Goal: Information Seeking & Learning: Learn about a topic

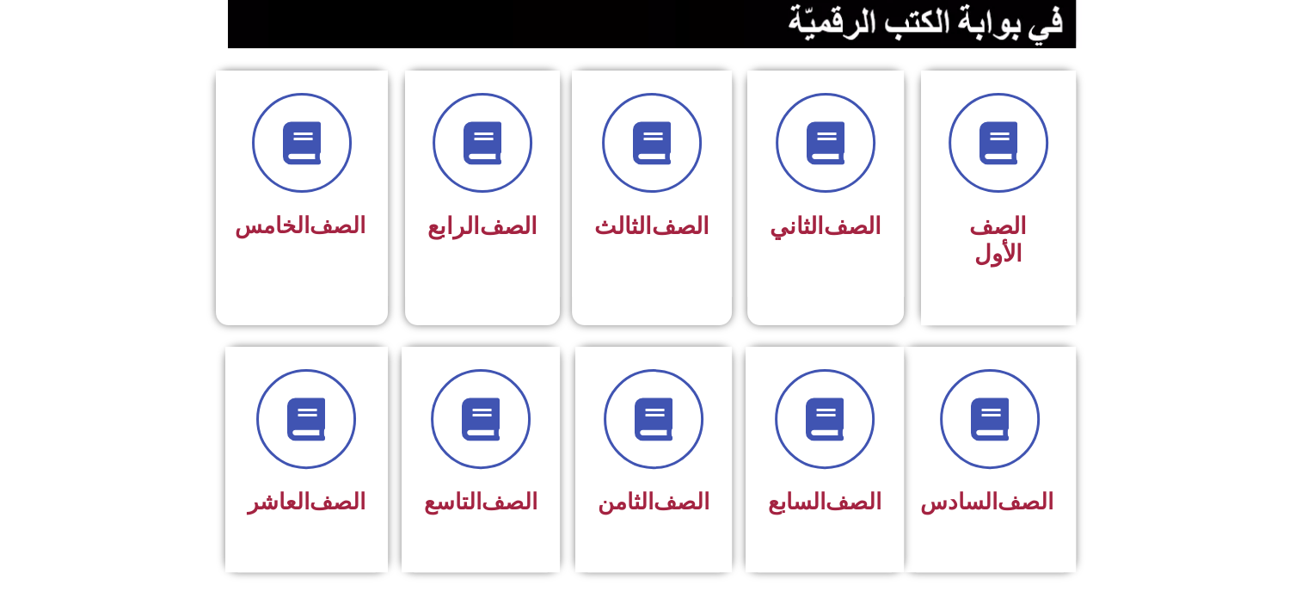
scroll to position [413, 0]
click at [334, 230] on font "الصف" at bounding box center [337, 225] width 56 height 26
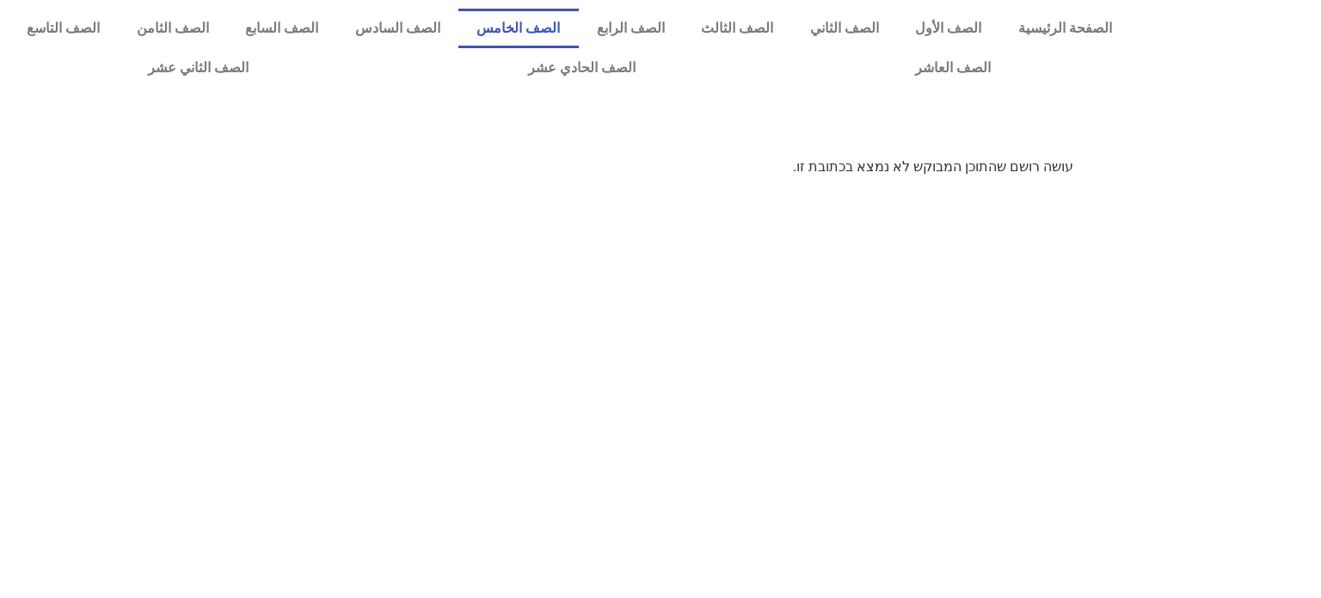
click at [557, 35] on link "الصف الخامس" at bounding box center [518, 29] width 120 height 40
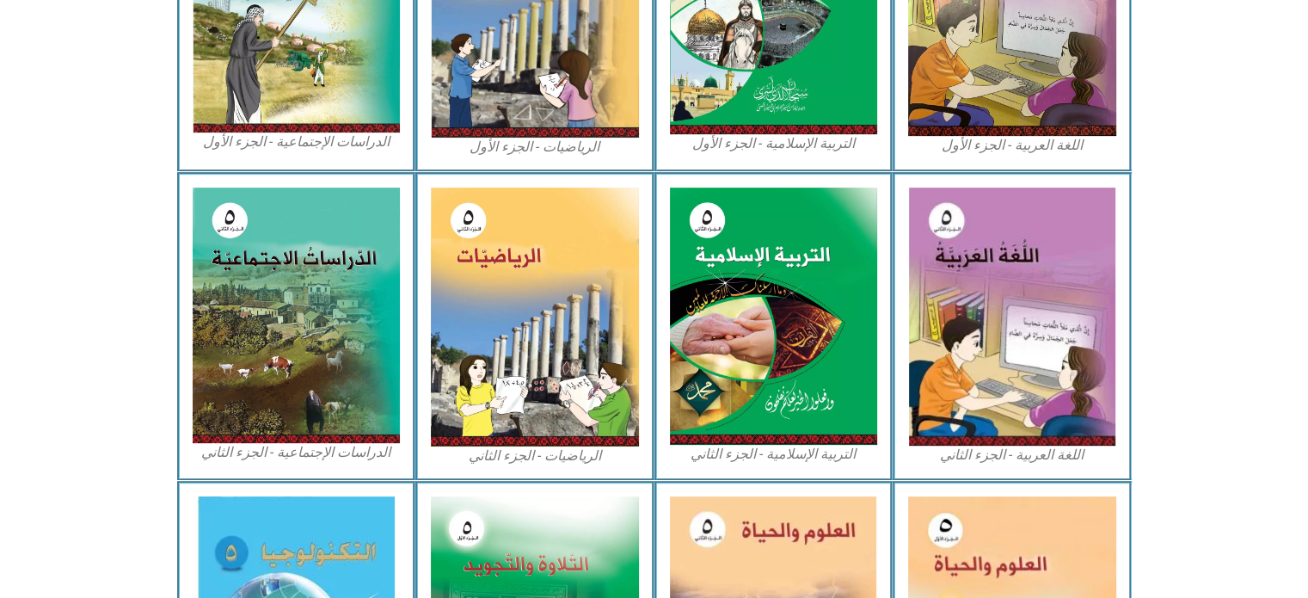
scroll to position [654, 0]
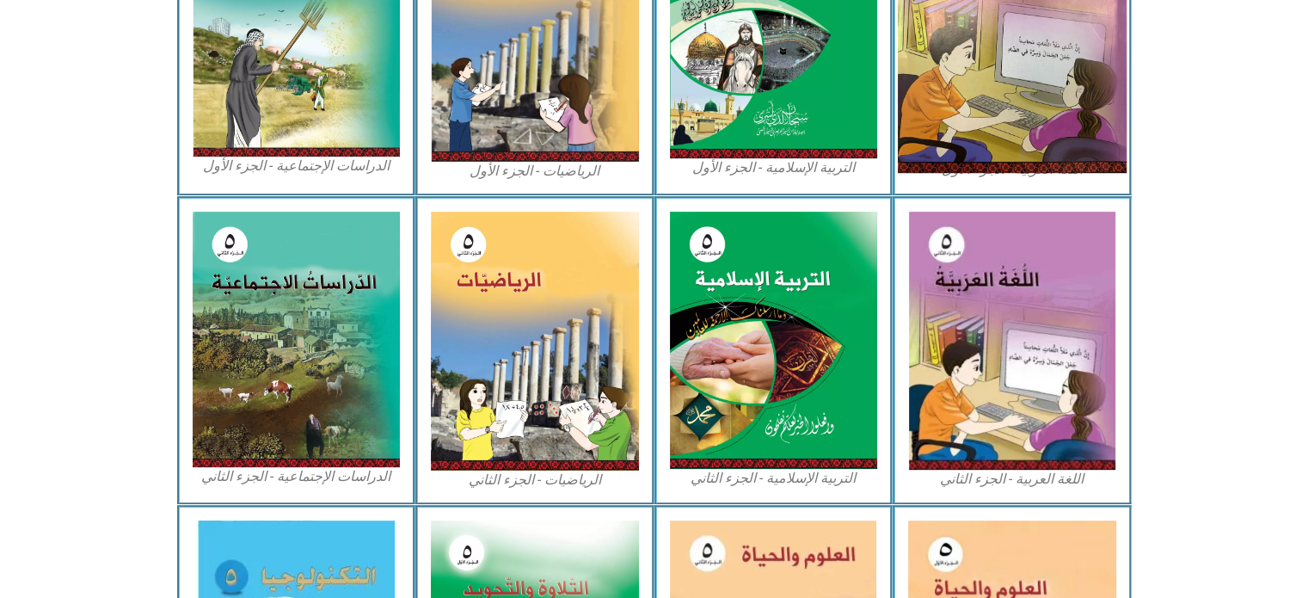
click at [1026, 116] on img at bounding box center [1012, 30] width 229 height 286
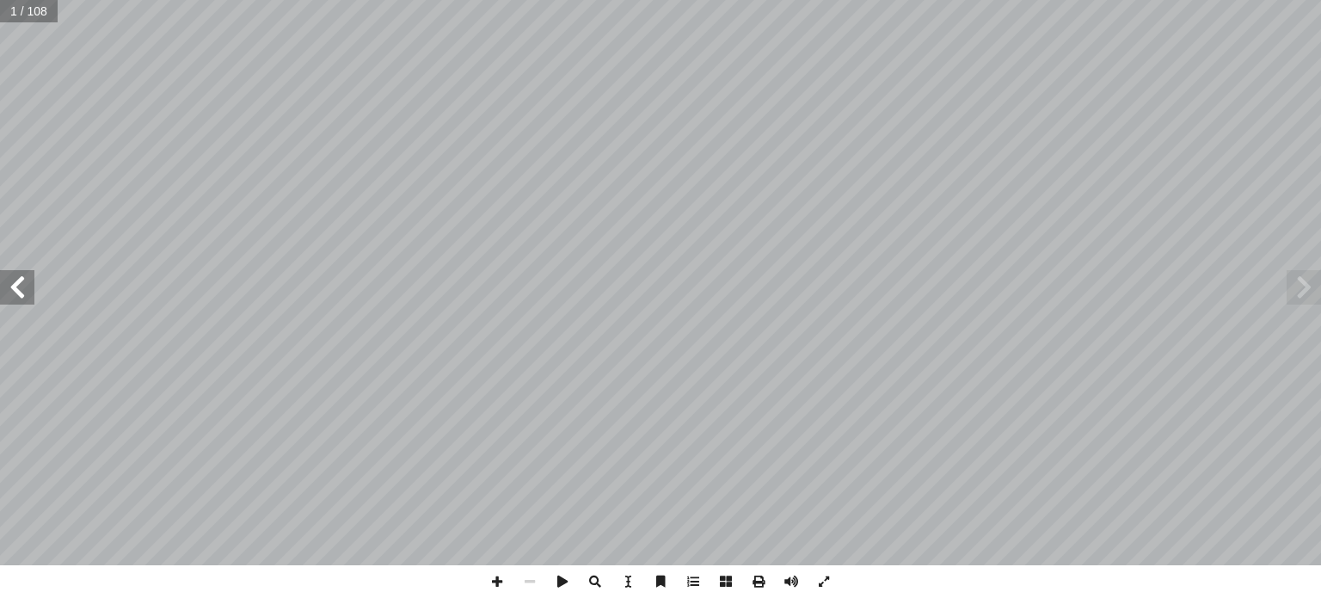
click at [24, 300] on span at bounding box center [17, 287] width 34 height 34
click at [20, 297] on span at bounding box center [17, 287] width 34 height 34
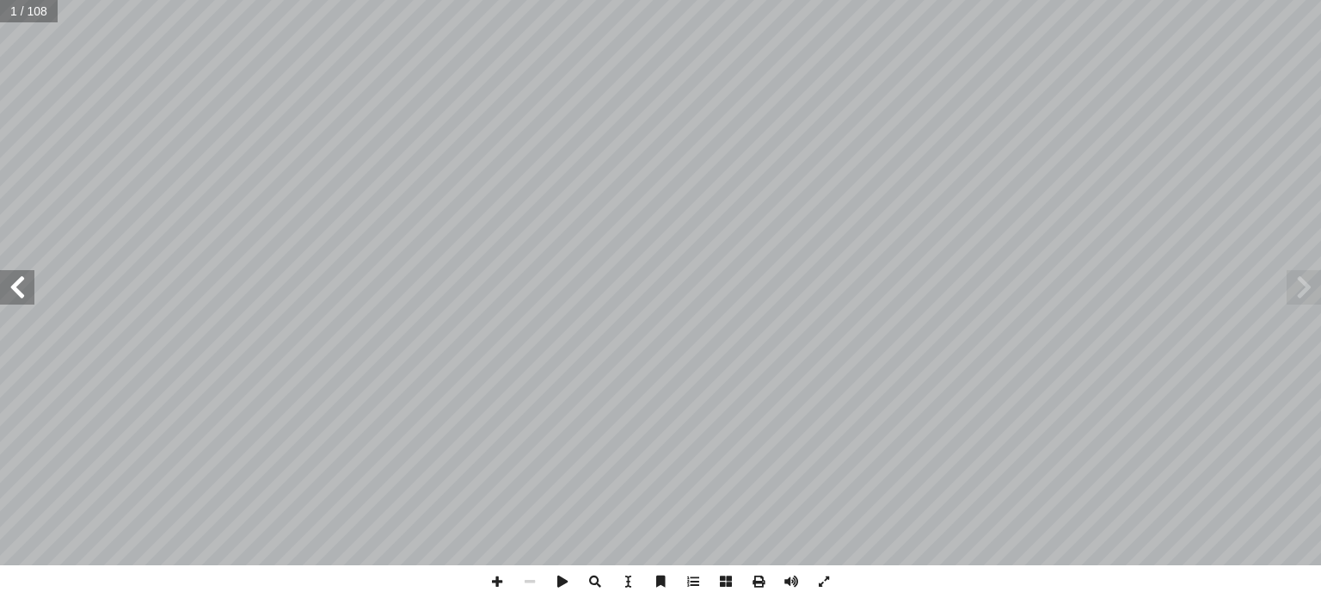
click at [17, 286] on span at bounding box center [17, 287] width 34 height 34
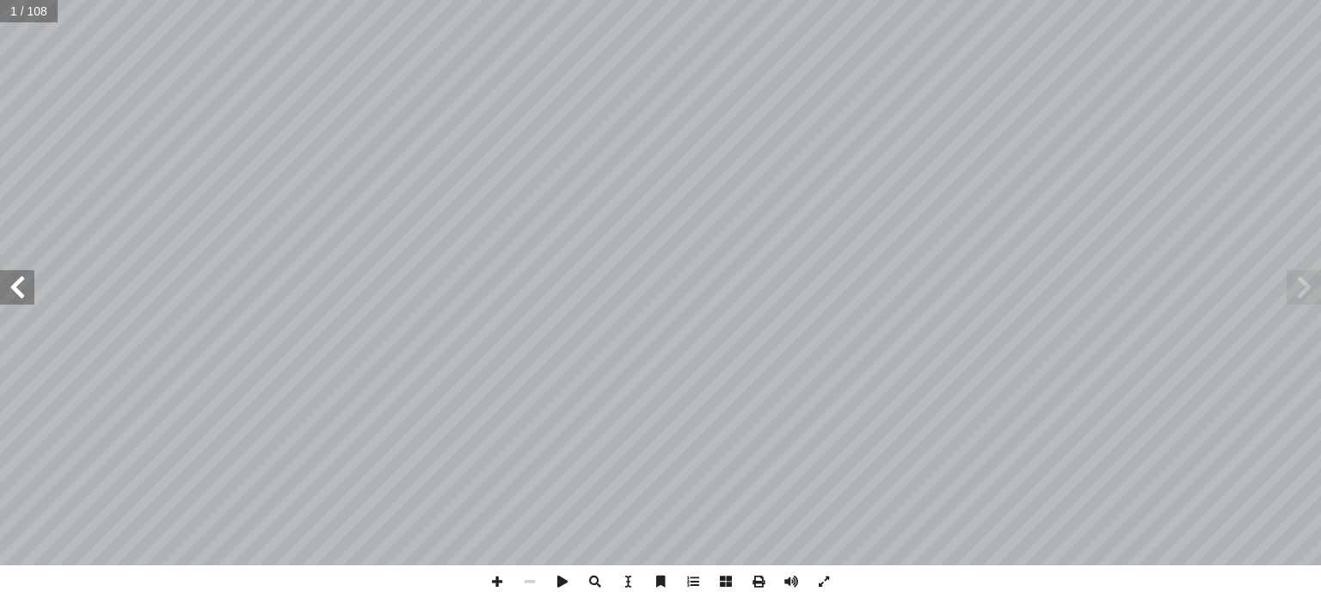
click at [17, 286] on span at bounding box center [17, 287] width 34 height 34
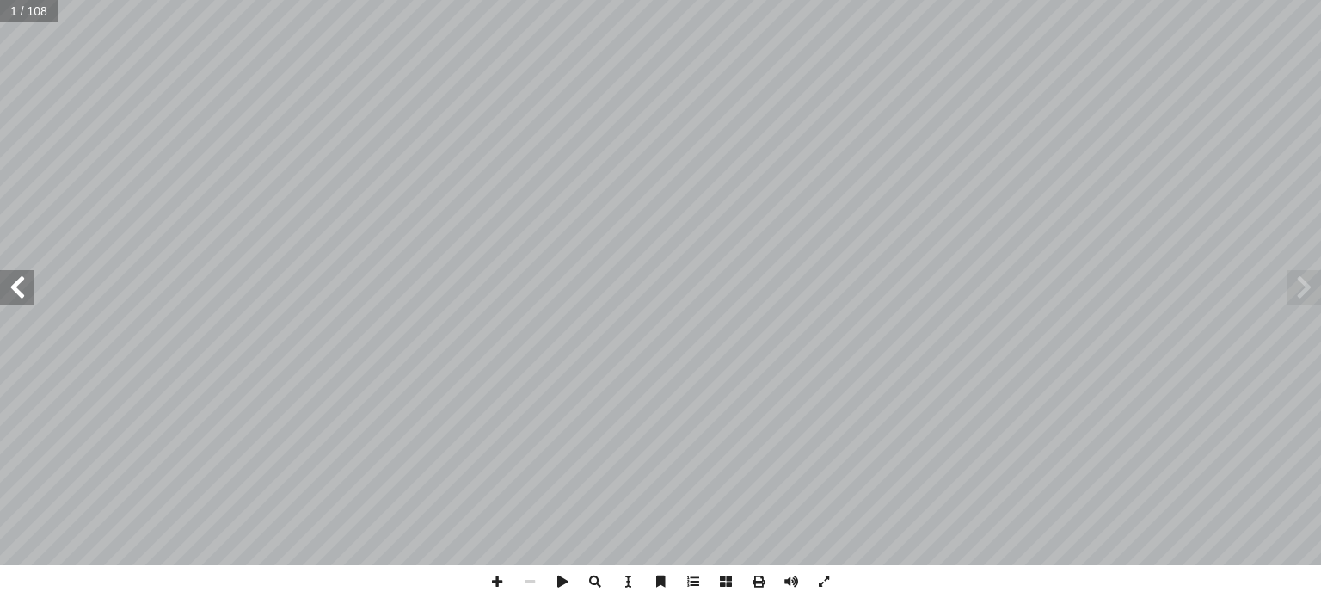
click at [17, 286] on span at bounding box center [17, 287] width 34 height 34
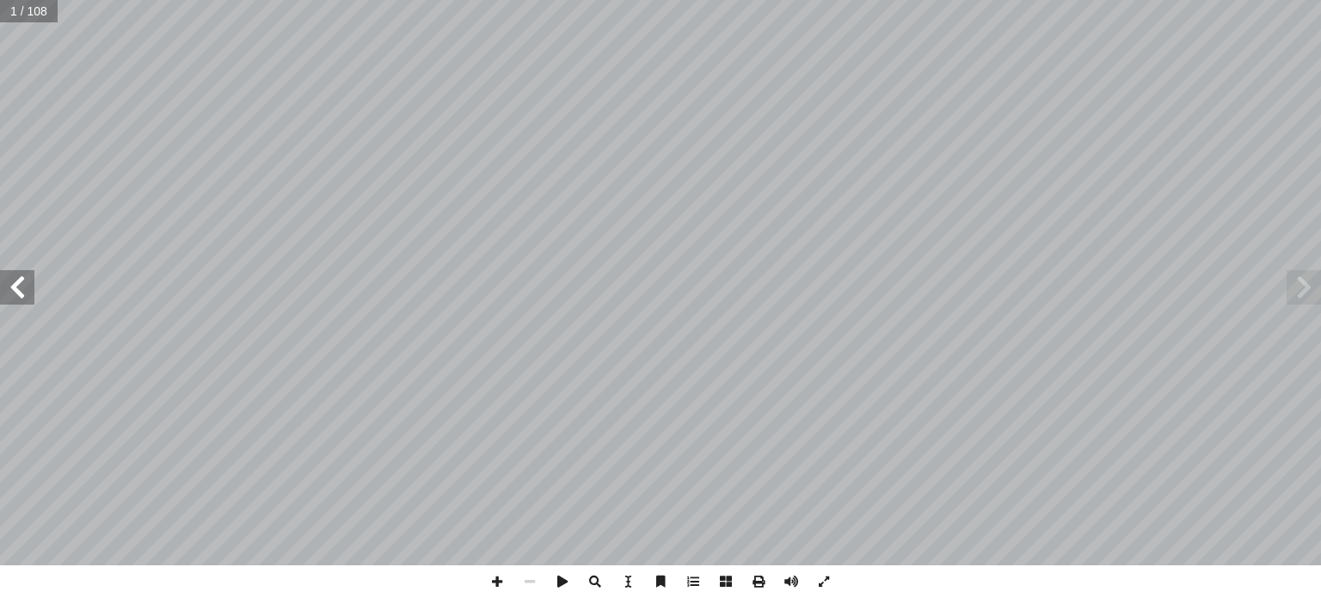
click at [17, 286] on span at bounding box center [17, 287] width 34 height 34
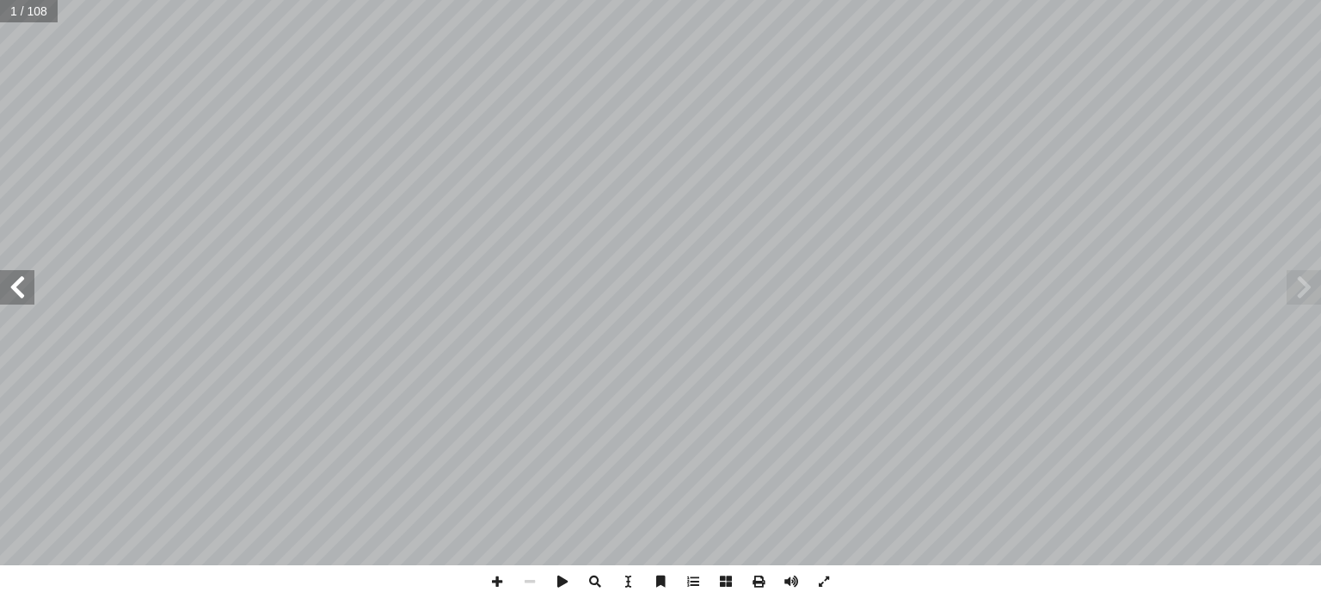
click at [17, 286] on span at bounding box center [17, 287] width 34 height 34
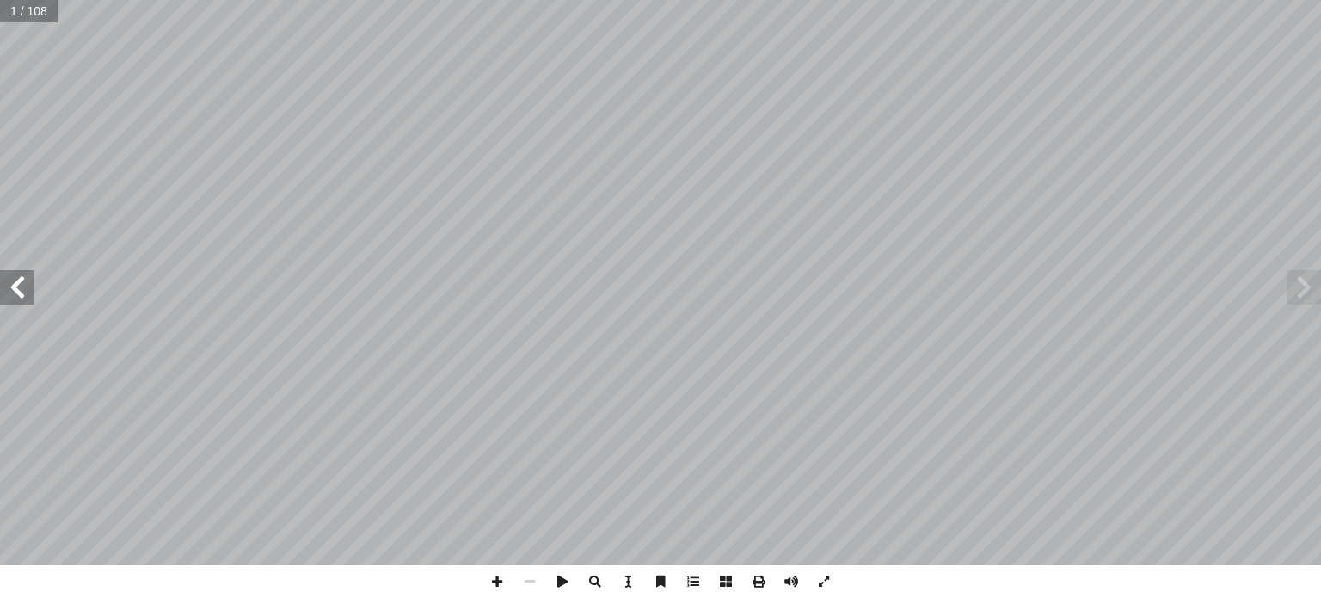
click at [17, 286] on span at bounding box center [17, 287] width 34 height 34
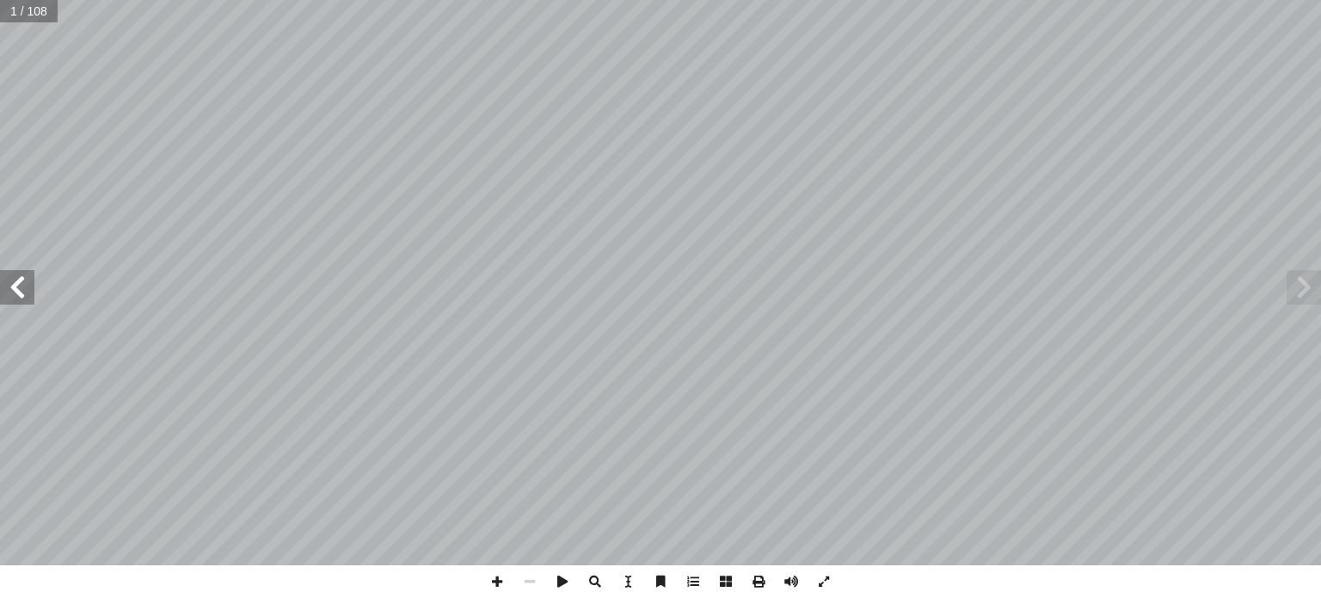
click at [17, 286] on span at bounding box center [17, 287] width 34 height 34
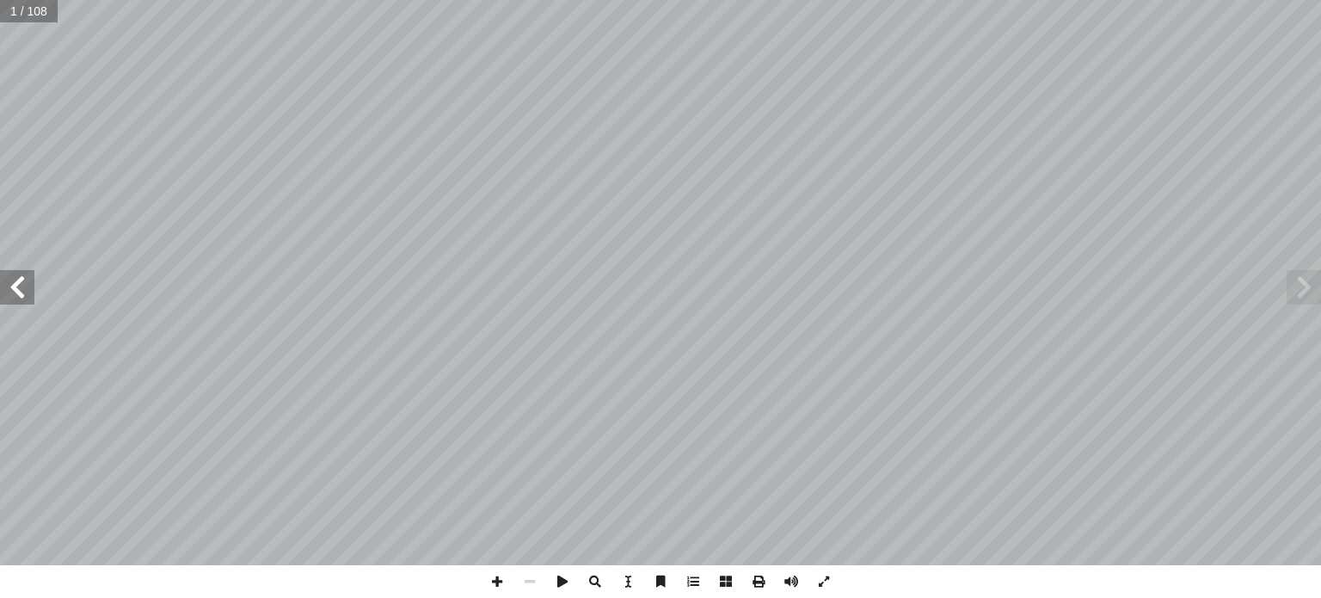
click at [17, 286] on span at bounding box center [17, 287] width 34 height 34
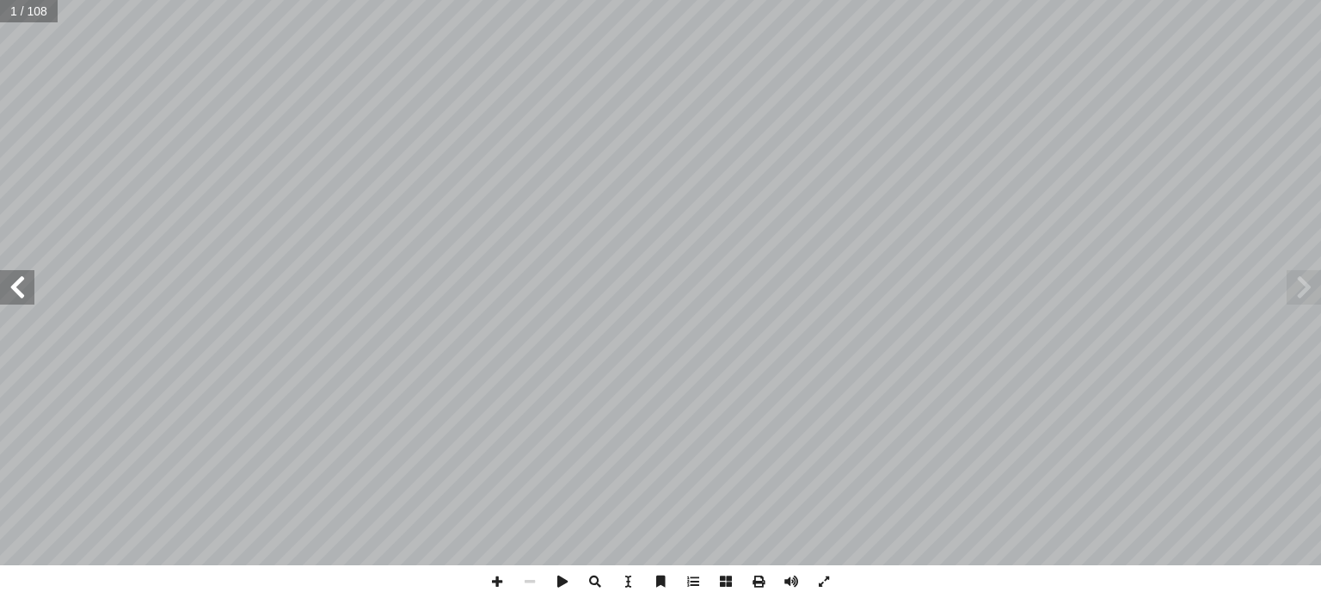
click at [17, 286] on span at bounding box center [17, 287] width 34 height 34
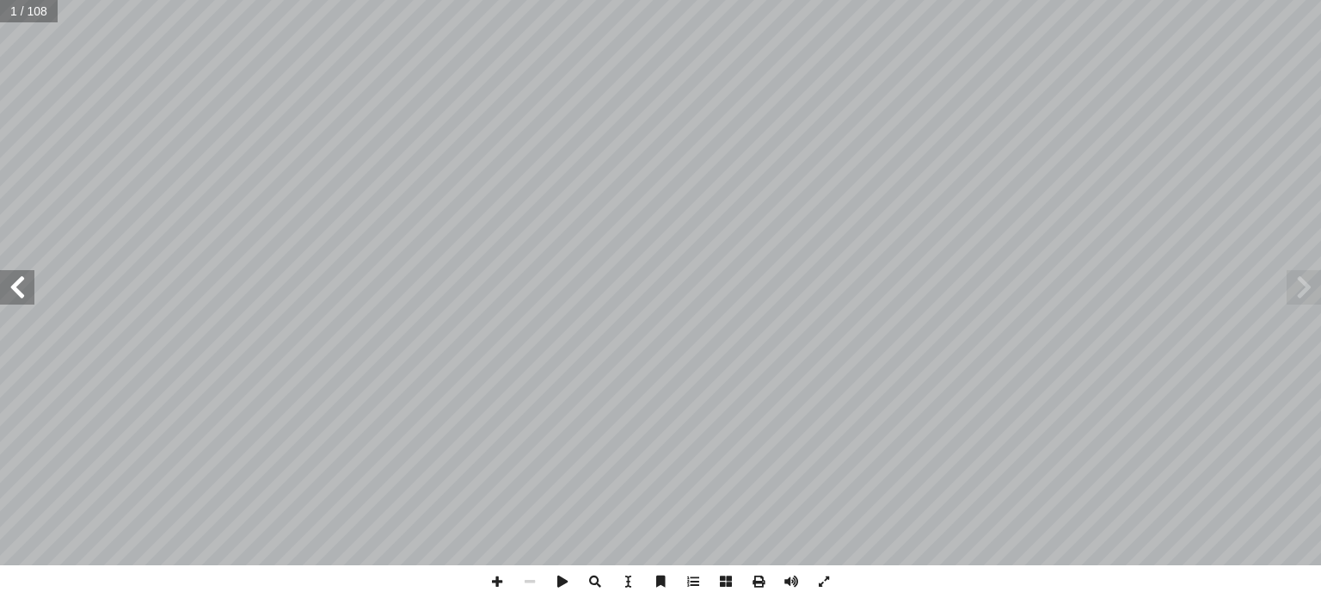
click at [17, 286] on span at bounding box center [17, 287] width 34 height 34
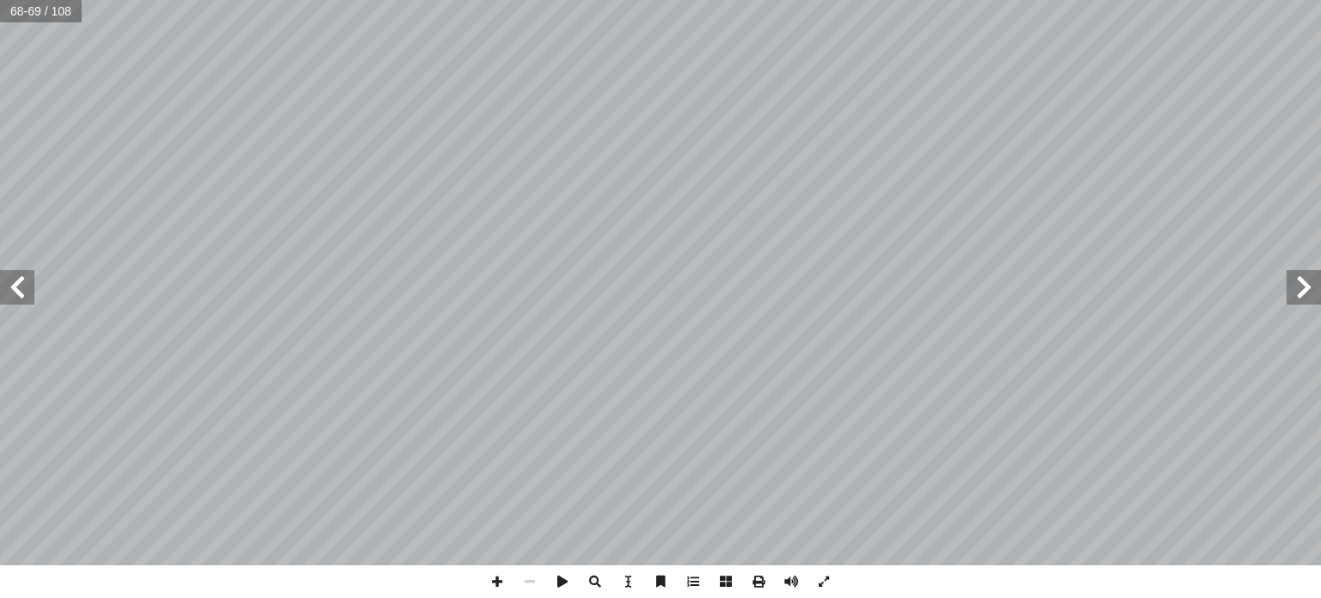
click at [1295, 286] on span at bounding box center [1304, 287] width 34 height 34
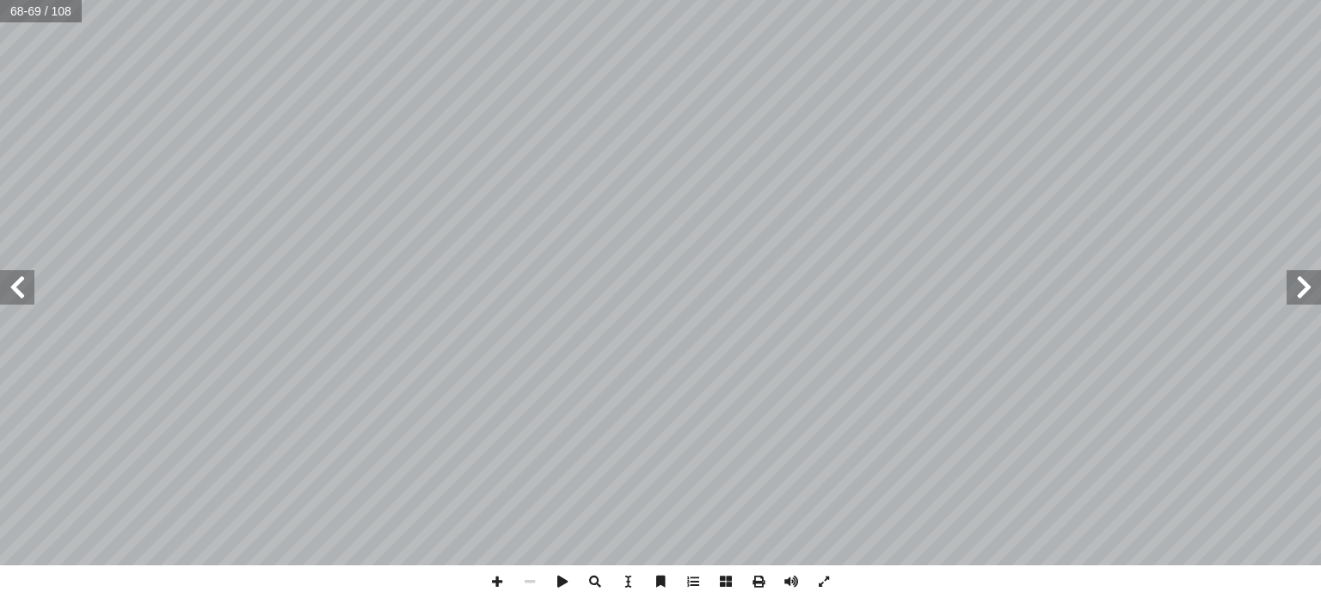
click at [1295, 286] on span at bounding box center [1304, 287] width 34 height 34
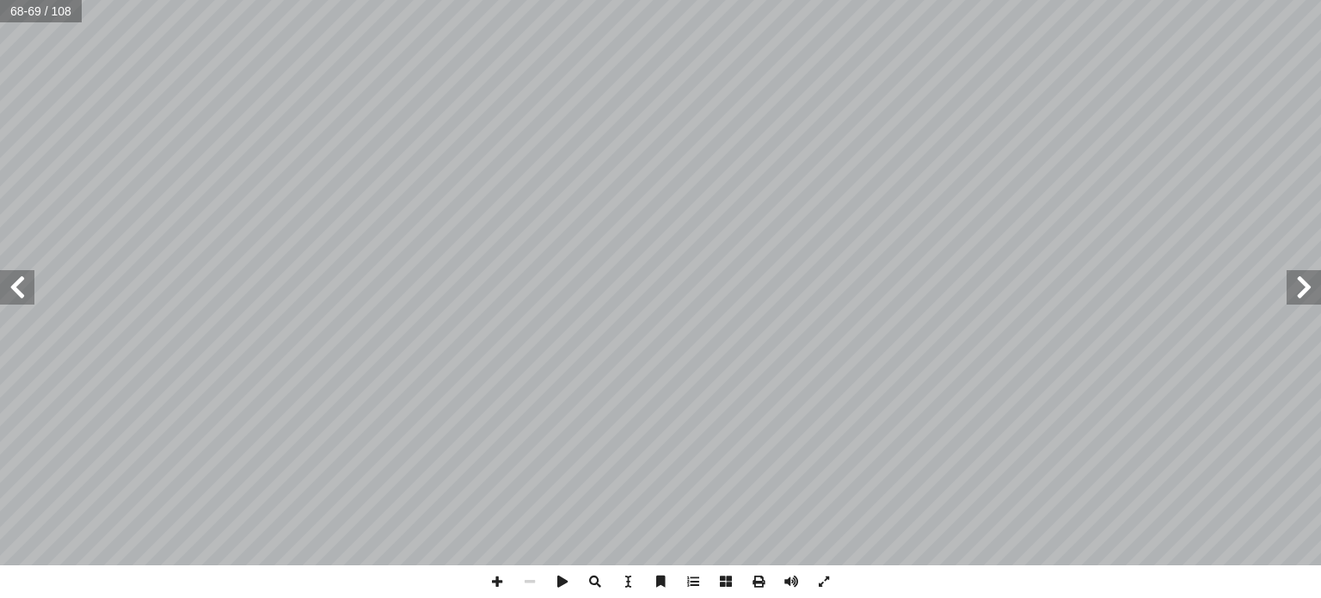
click at [1295, 286] on span at bounding box center [1304, 287] width 34 height 34
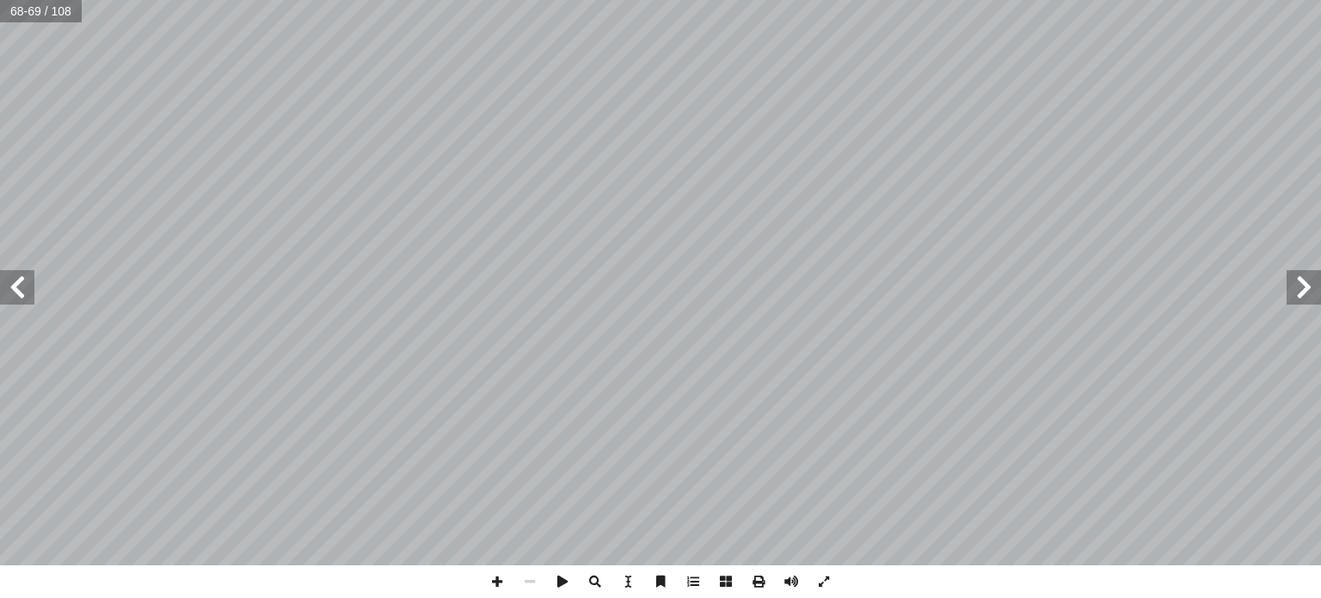
click at [1295, 286] on span at bounding box center [1304, 287] width 34 height 34
click at [492, 585] on span at bounding box center [497, 581] width 33 height 33
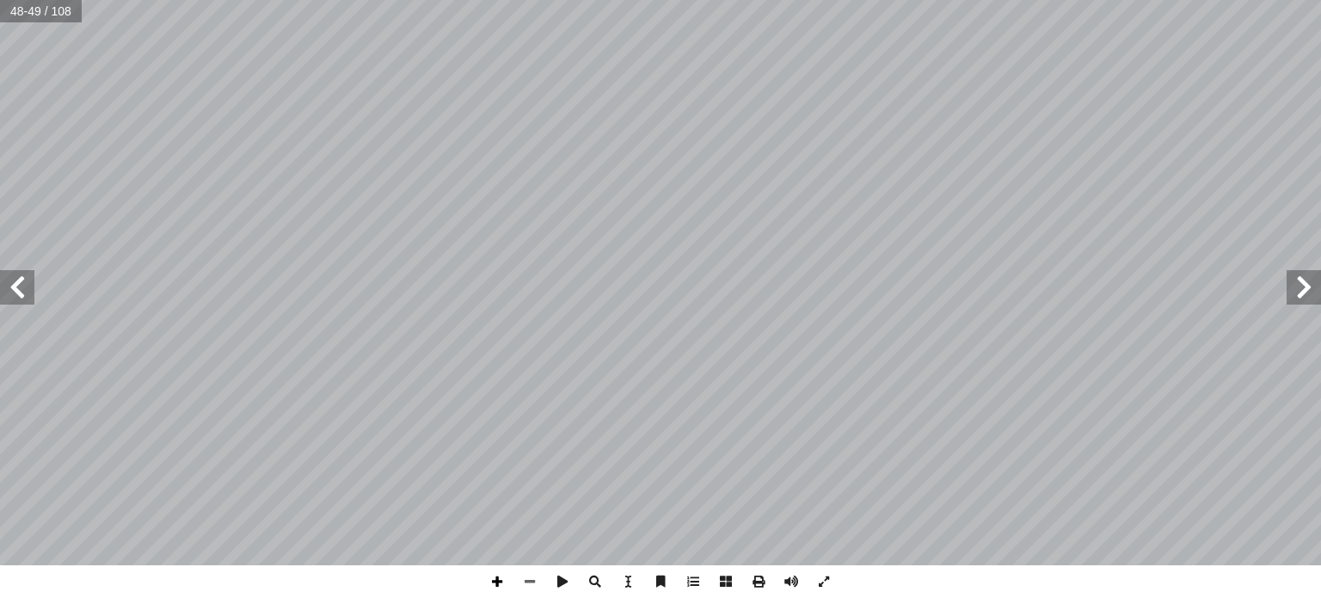
click at [492, 585] on span at bounding box center [497, 581] width 33 height 33
click at [220, 157] on html "الصفحة الرئيسية الصف الأول الصف الثاني الصف الثالث الصف الرابع الصف الخامس الصف…" at bounding box center [660, 78] width 1321 height 157
click at [526, 581] on span at bounding box center [530, 581] width 33 height 33
click at [0, 300] on span at bounding box center [17, 287] width 34 height 34
click at [17, 291] on span at bounding box center [17, 287] width 34 height 34
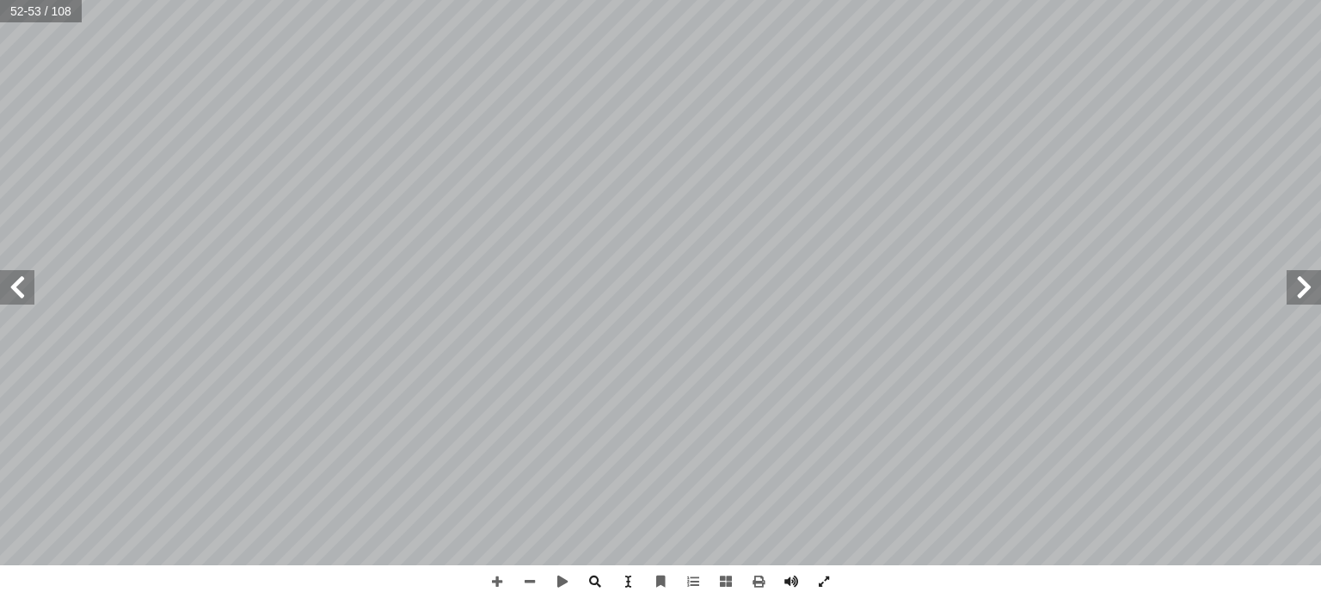
click at [1307, 285] on span at bounding box center [1304, 287] width 34 height 34
click at [1313, 281] on span at bounding box center [1304, 287] width 34 height 34
click at [17, 290] on span at bounding box center [17, 287] width 34 height 34
click at [1296, 290] on span at bounding box center [1304, 287] width 34 height 34
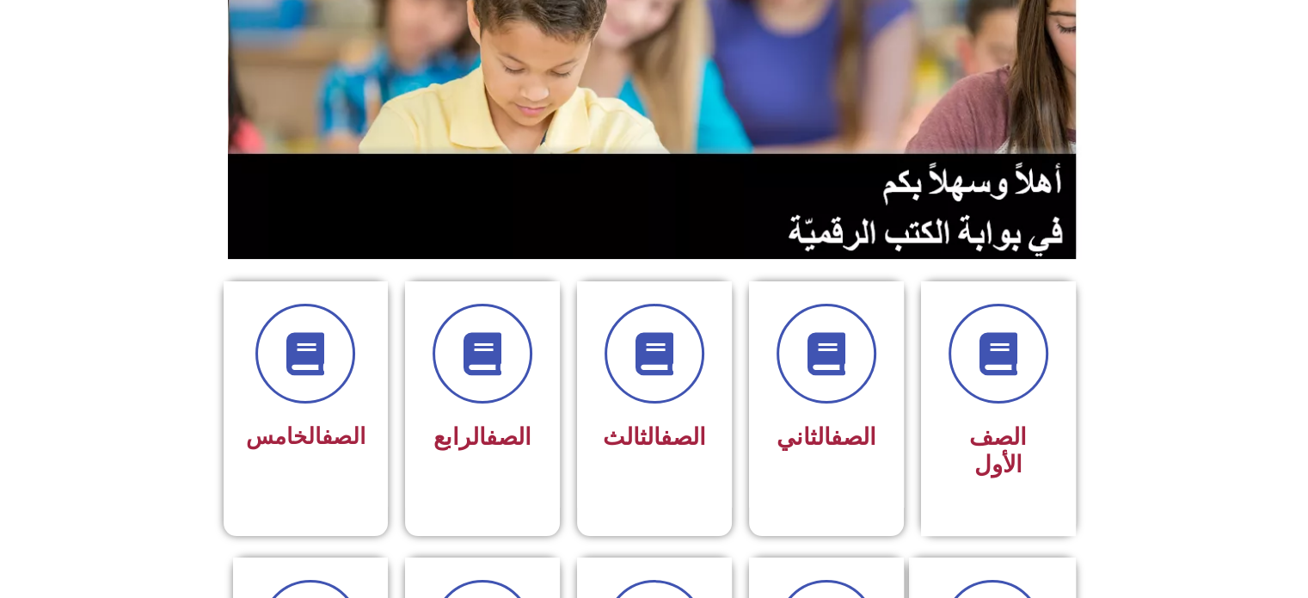
scroll to position [241, 0]
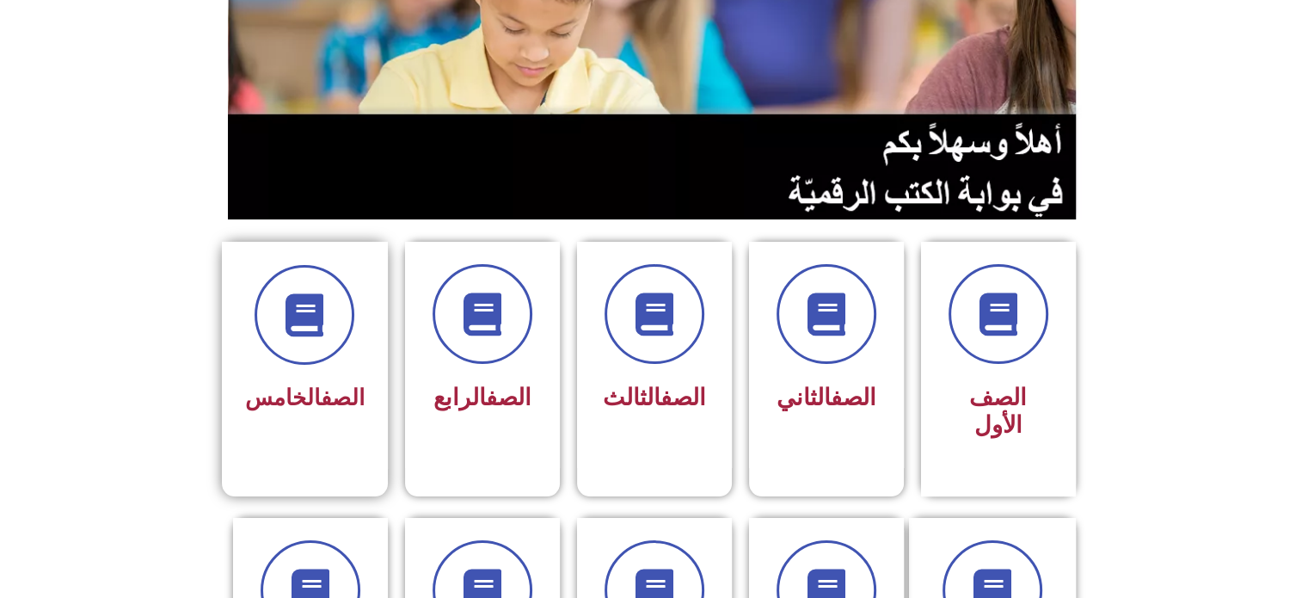
click at [304, 387] on span "الصف الخامس" at bounding box center [305, 397] width 120 height 26
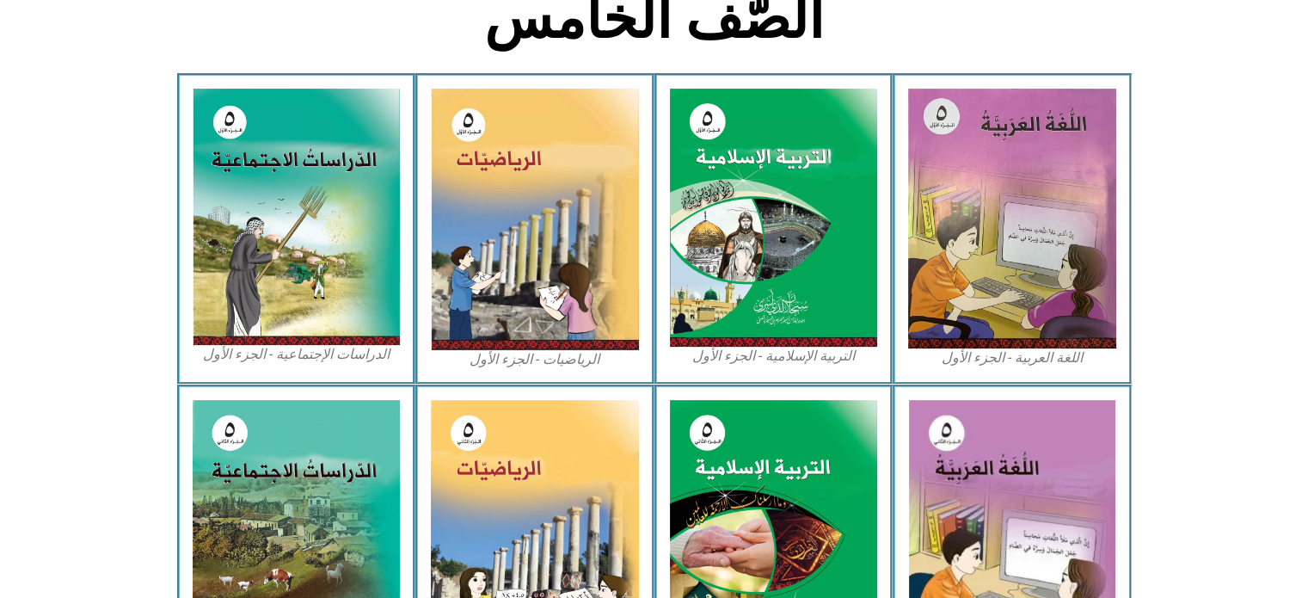
scroll to position [482, 0]
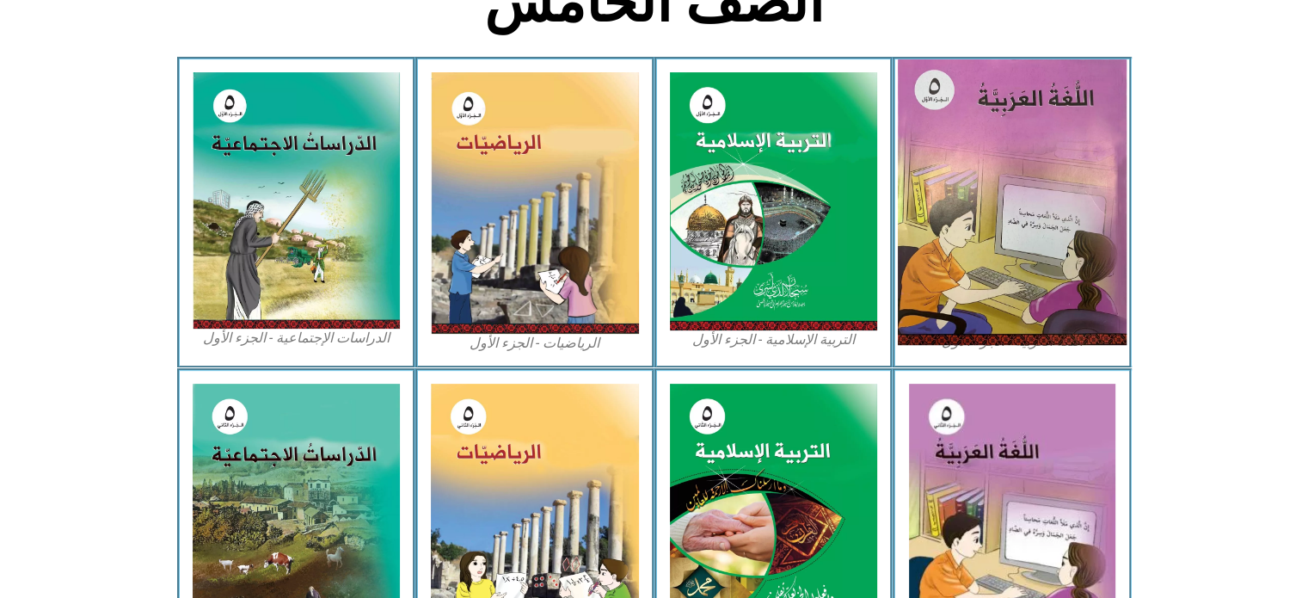
click at [1037, 249] on img at bounding box center [1012, 202] width 229 height 286
click at [987, 213] on img at bounding box center [1012, 202] width 229 height 286
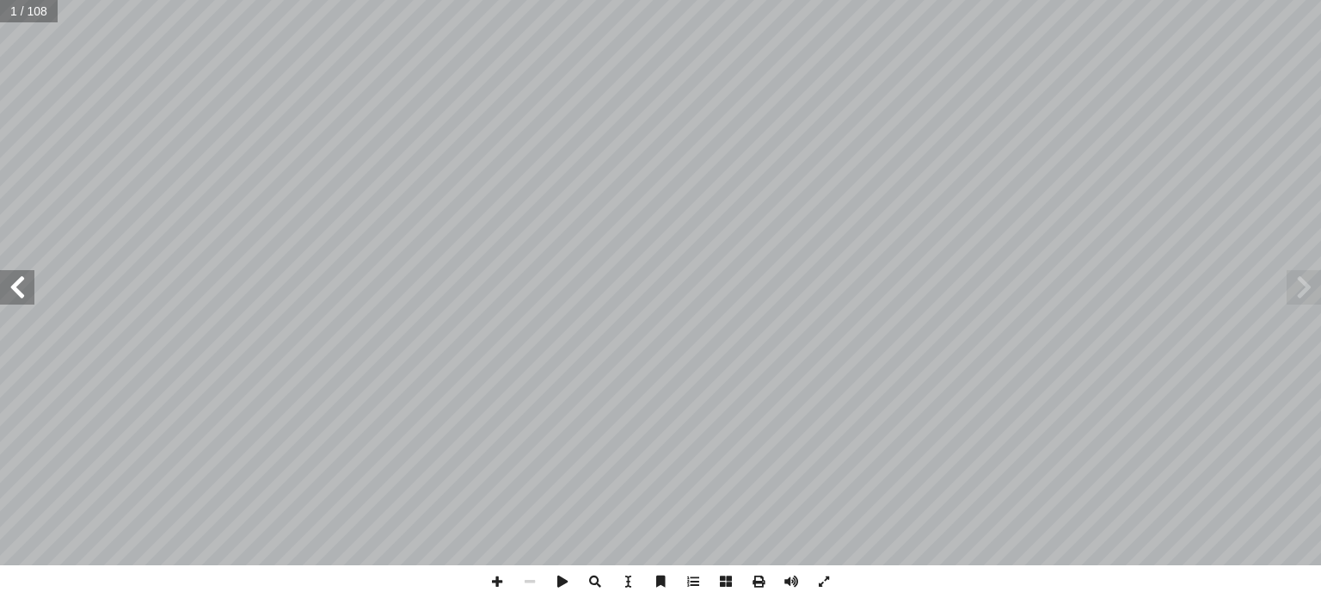
click at [11, 280] on span at bounding box center [17, 287] width 34 height 34
click at [21, 292] on span at bounding box center [17, 287] width 34 height 34
drag, startPoint x: 19, startPoint y: 286, endPoint x: 5, endPoint y: 278, distance: 15.8
click at [5, 278] on span at bounding box center [17, 287] width 34 height 34
click at [13, 285] on span at bounding box center [17, 287] width 34 height 34
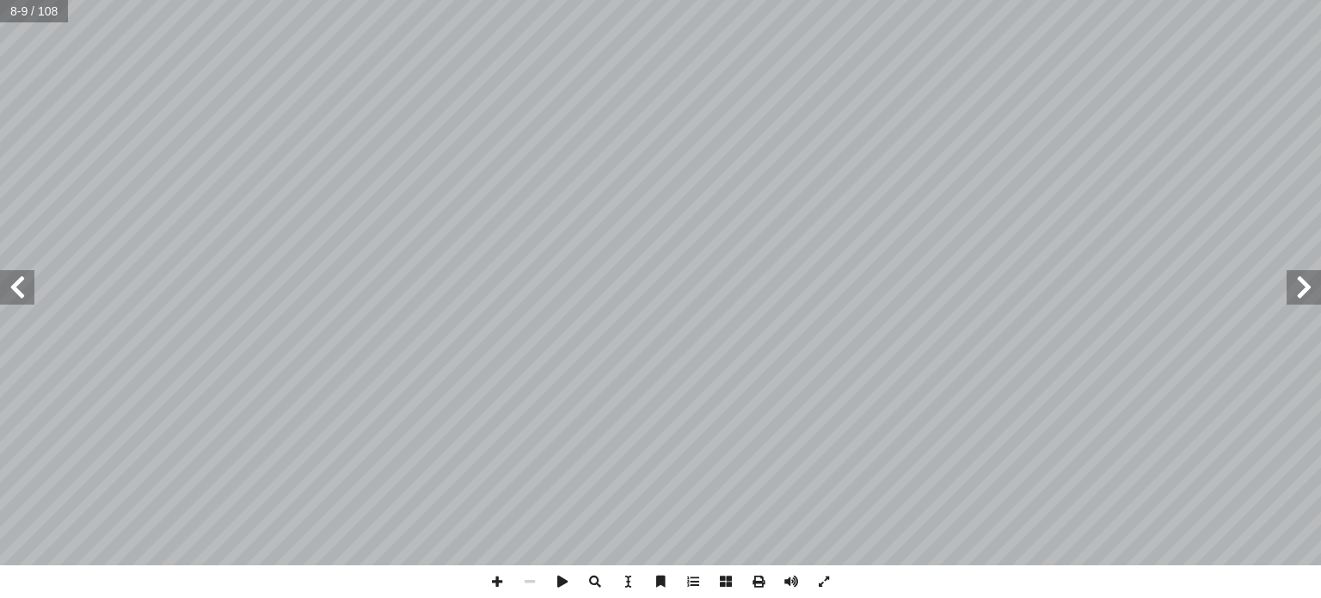
click at [24, 283] on span at bounding box center [17, 287] width 34 height 34
click at [1302, 286] on span at bounding box center [1304, 287] width 34 height 34
click at [1296, 291] on span at bounding box center [1304, 287] width 34 height 34
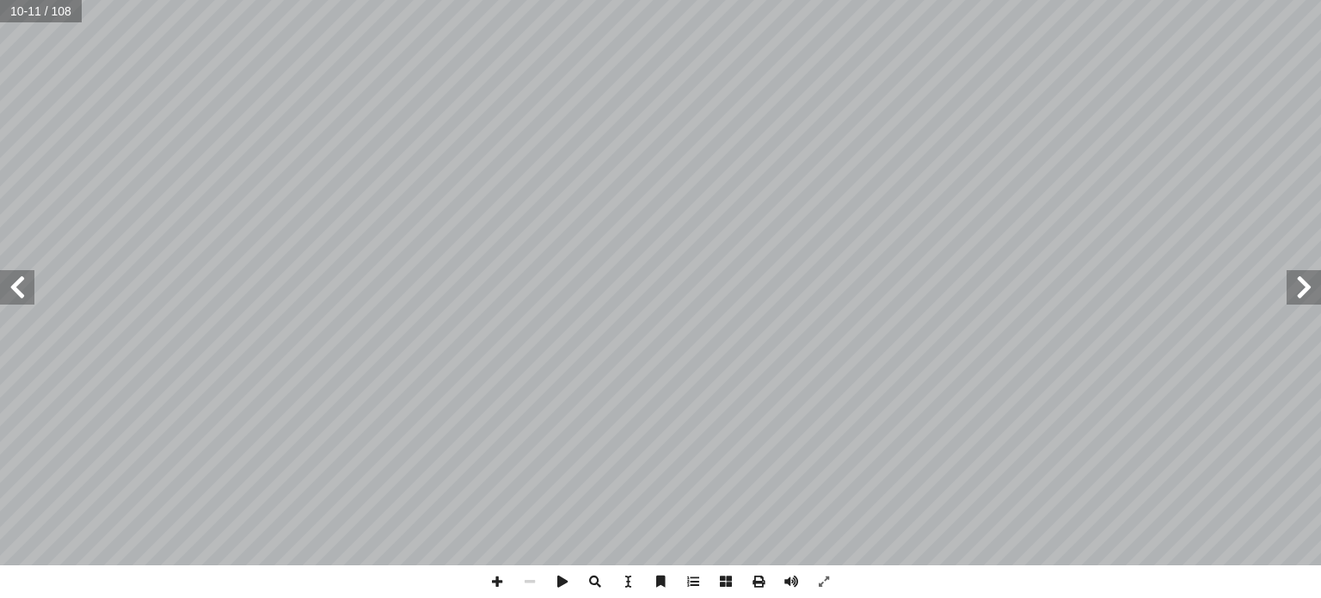
click at [23, 286] on span at bounding box center [17, 287] width 34 height 34
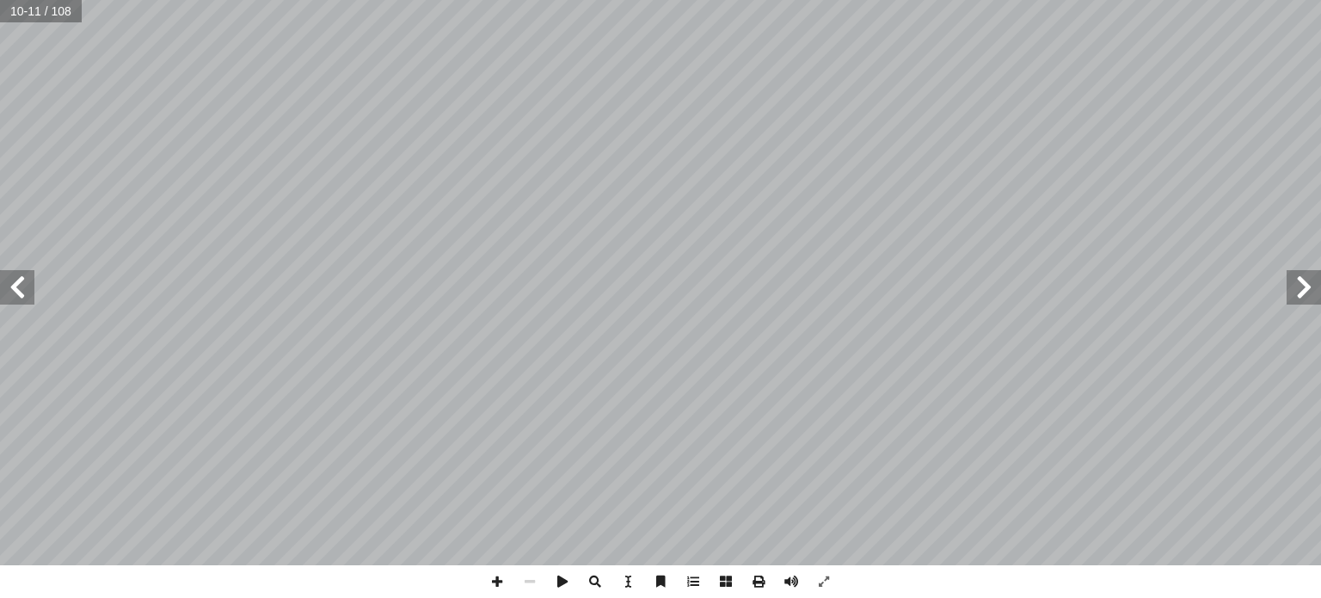
click at [23, 286] on span at bounding box center [17, 287] width 34 height 34
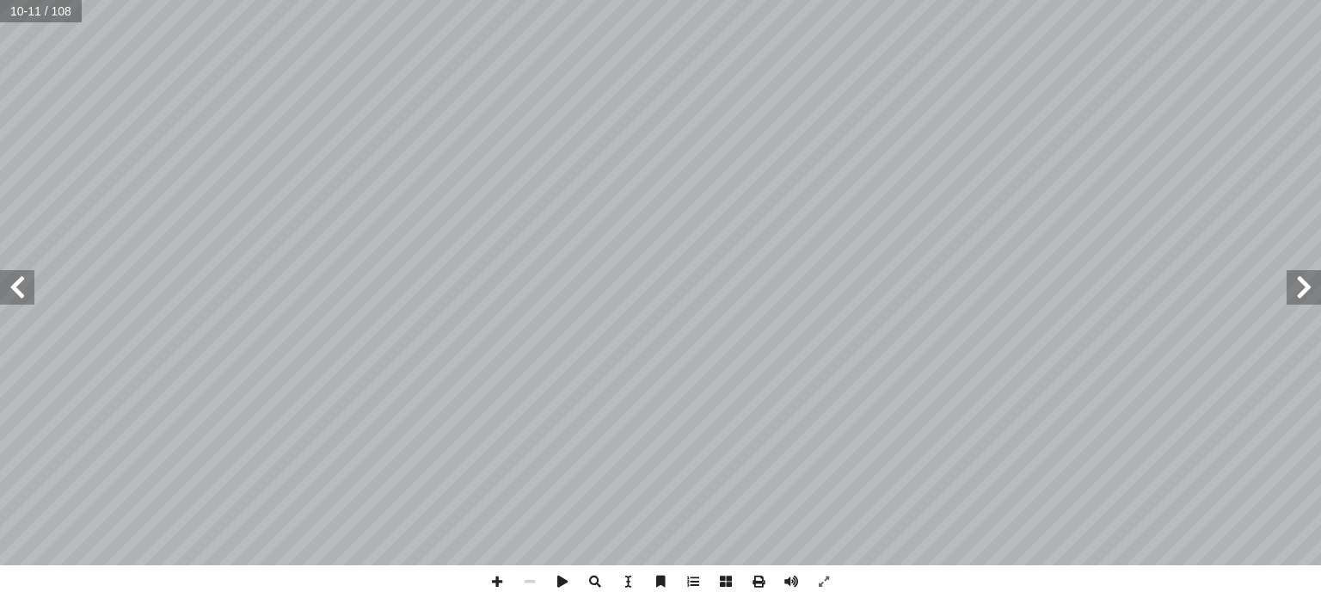
click at [23, 286] on span at bounding box center [17, 287] width 34 height 34
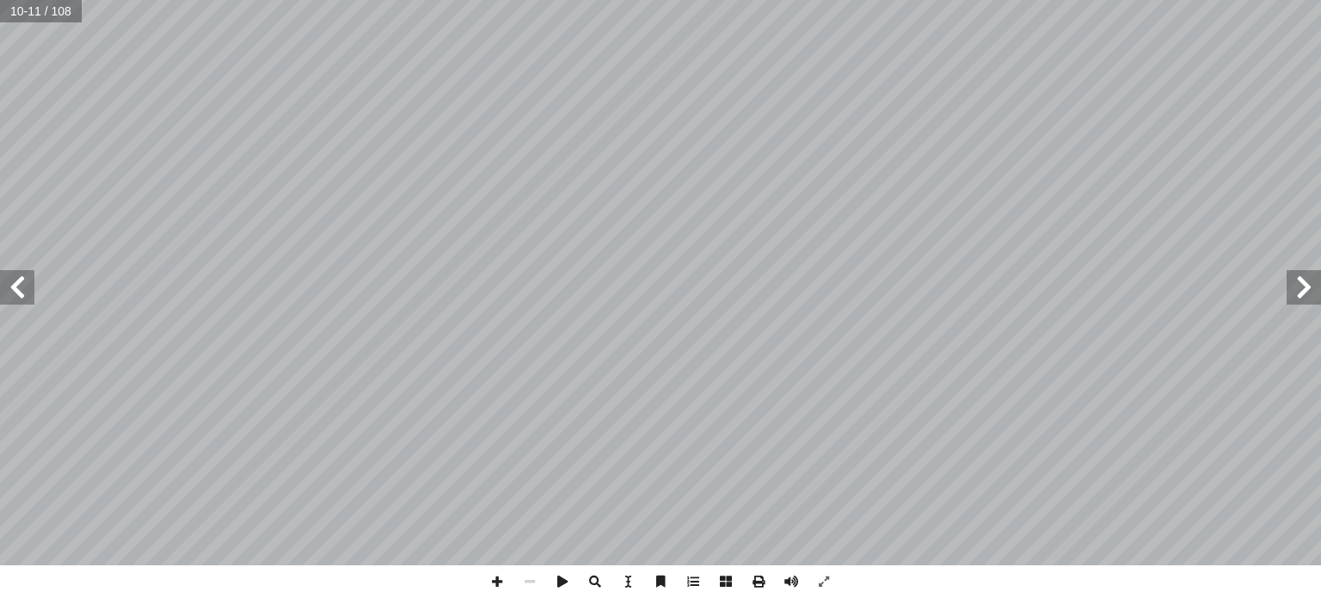
click at [23, 286] on span at bounding box center [17, 287] width 34 height 34
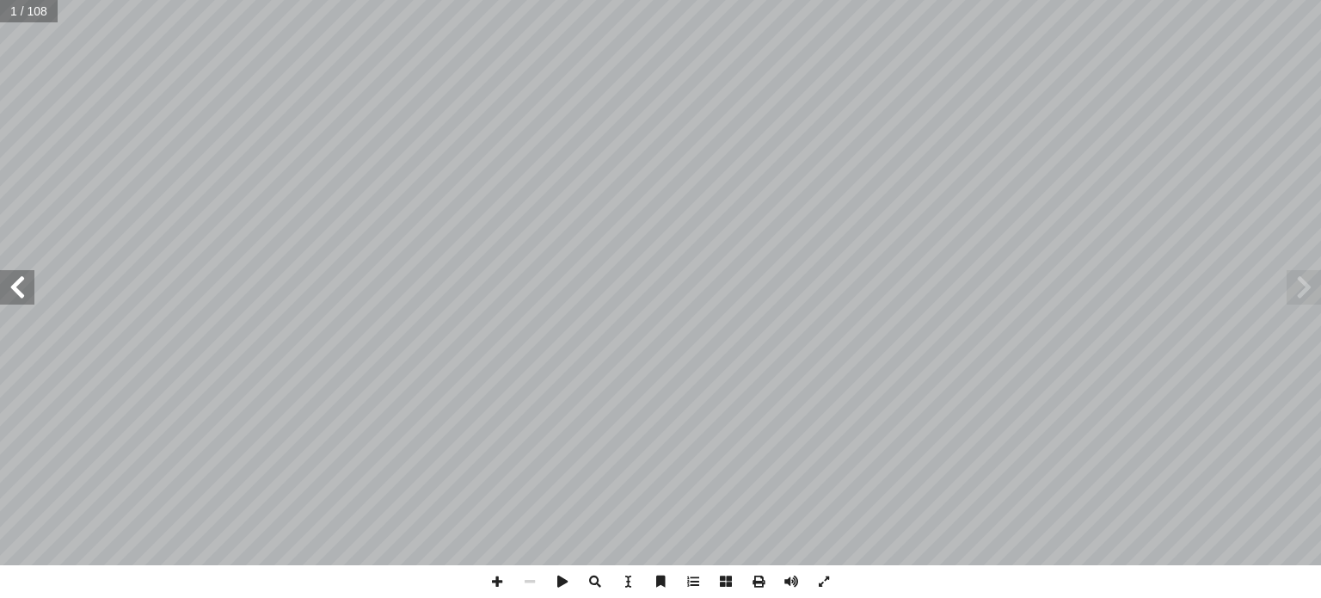
click at [17, 288] on span at bounding box center [17, 287] width 34 height 34
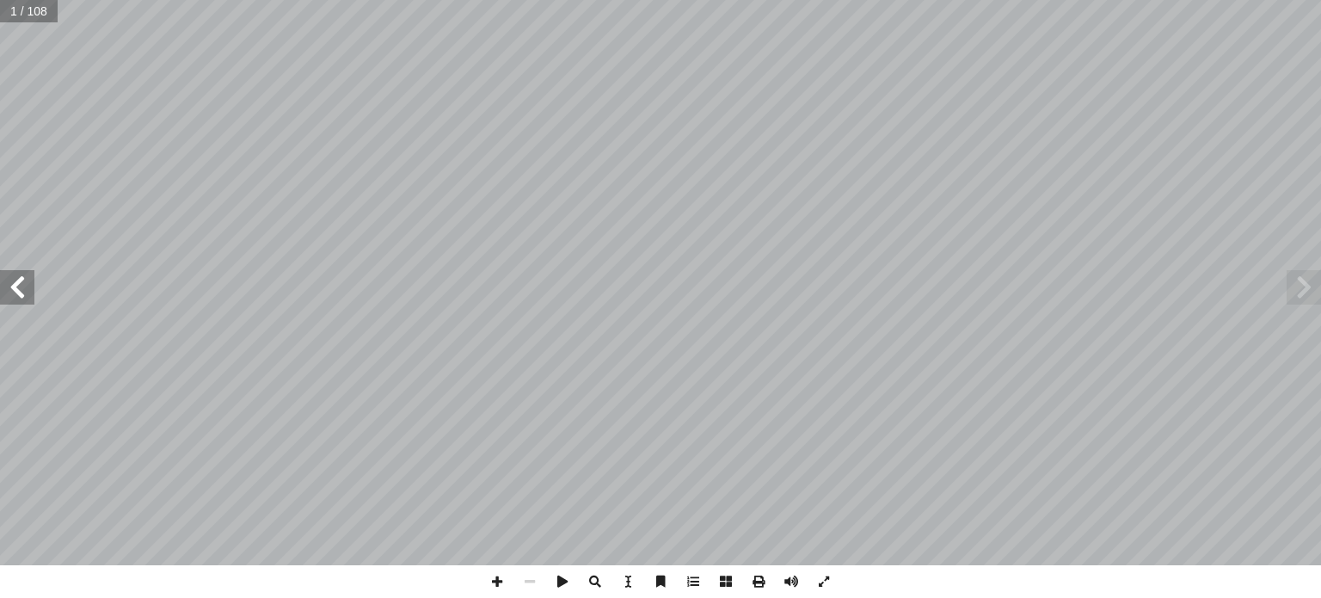
click at [17, 288] on span at bounding box center [17, 287] width 34 height 34
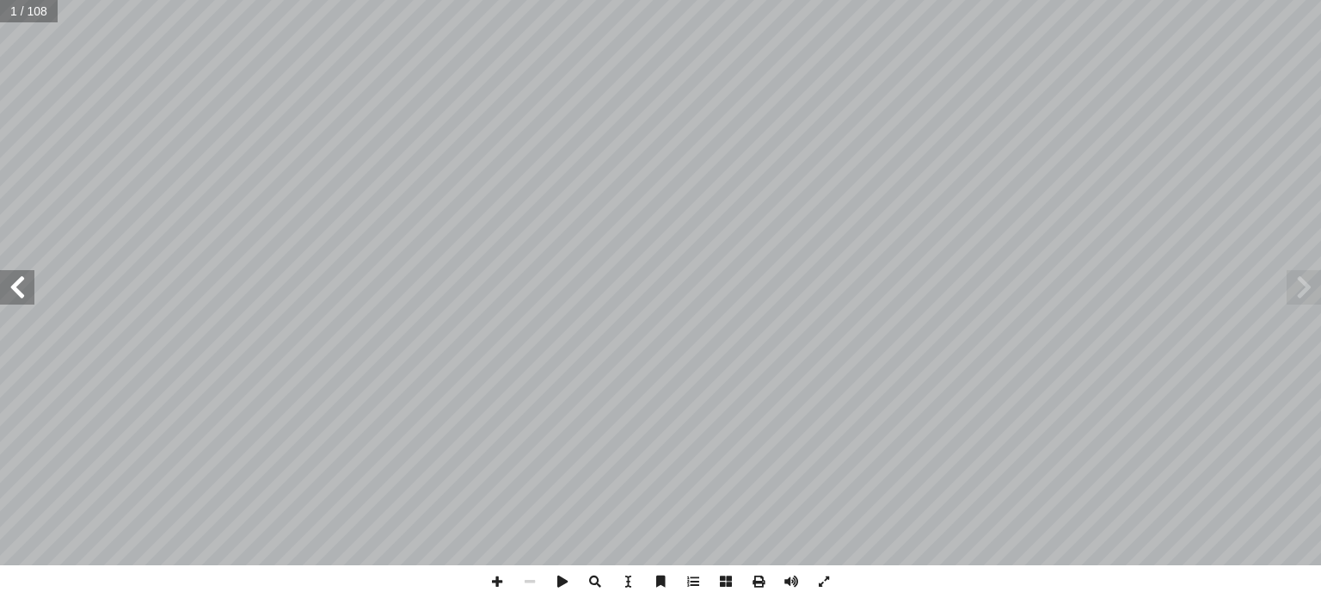
click at [17, 288] on span at bounding box center [17, 287] width 34 height 34
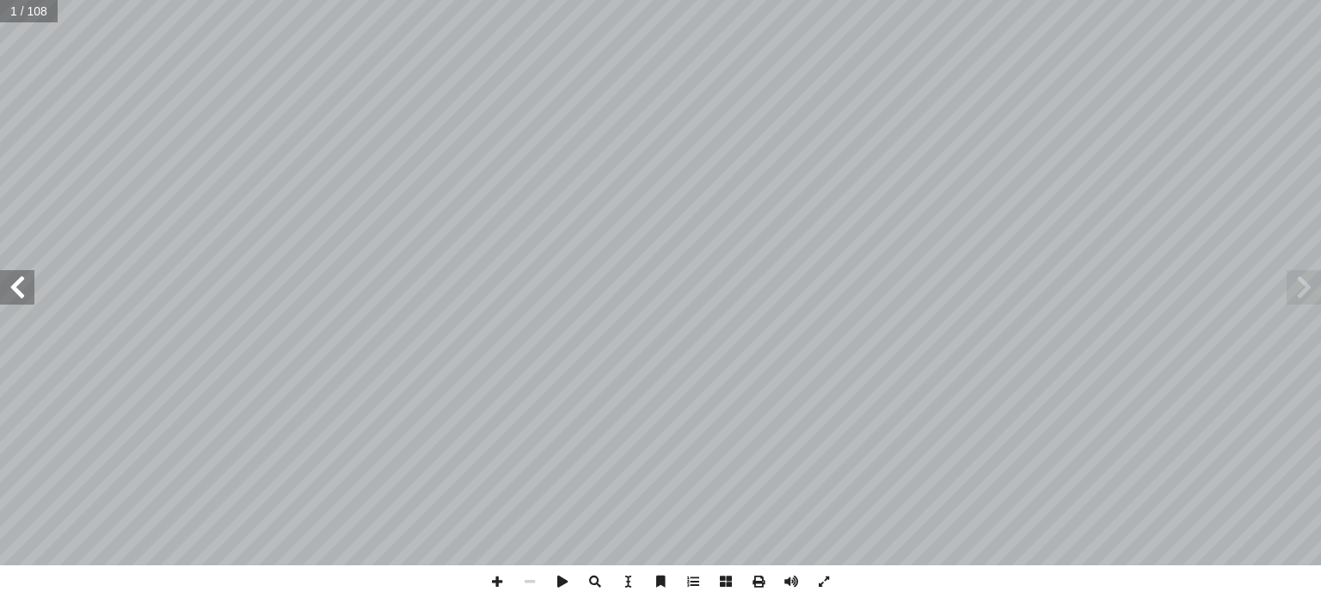
click at [17, 288] on span at bounding box center [17, 287] width 34 height 34
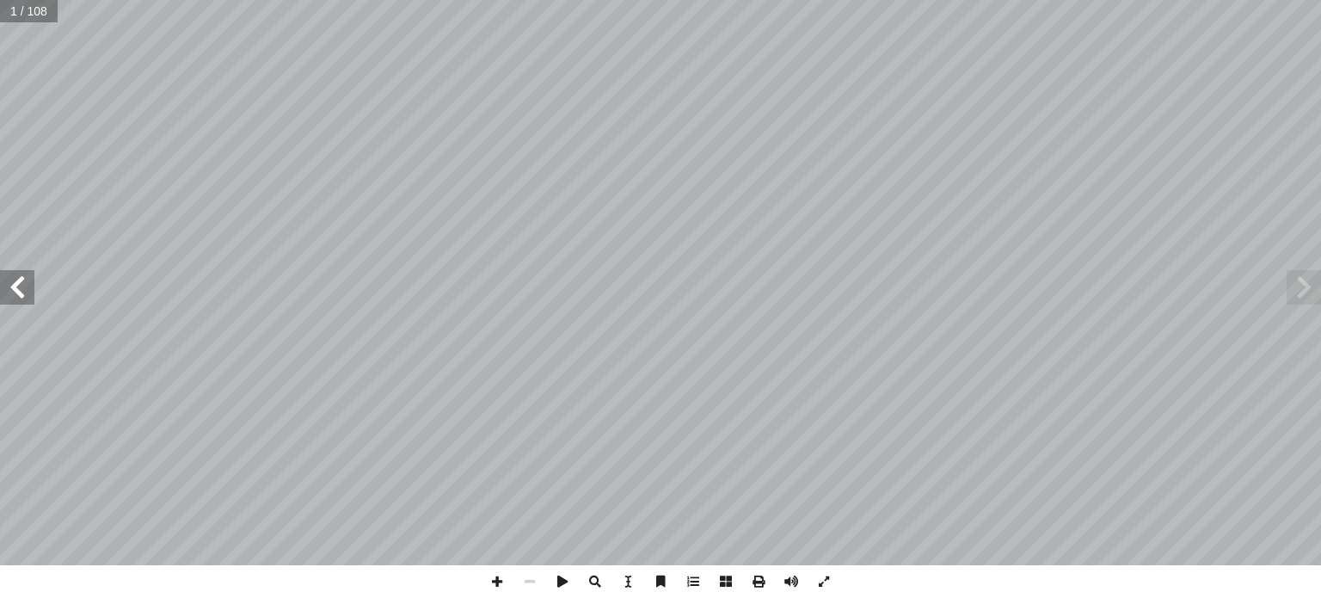
click at [17, 288] on span at bounding box center [17, 287] width 34 height 34
click at [8, 285] on span at bounding box center [17, 287] width 34 height 34
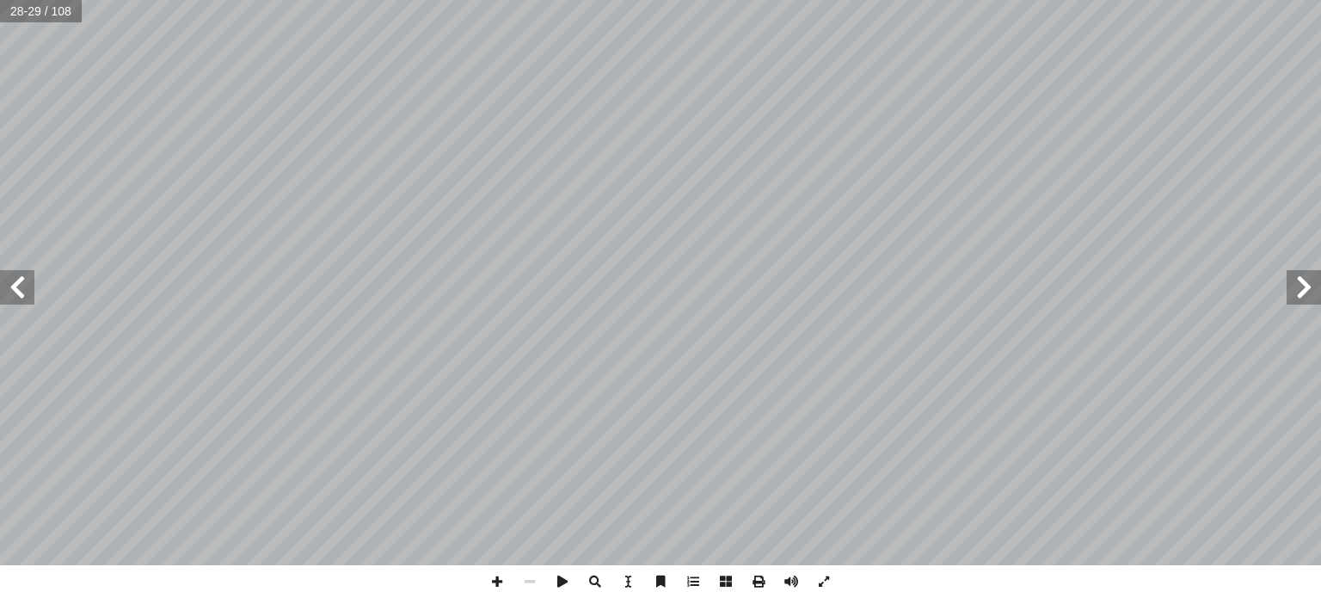
click at [14, 290] on span at bounding box center [17, 287] width 34 height 34
click at [17, 281] on span at bounding box center [17, 287] width 34 height 34
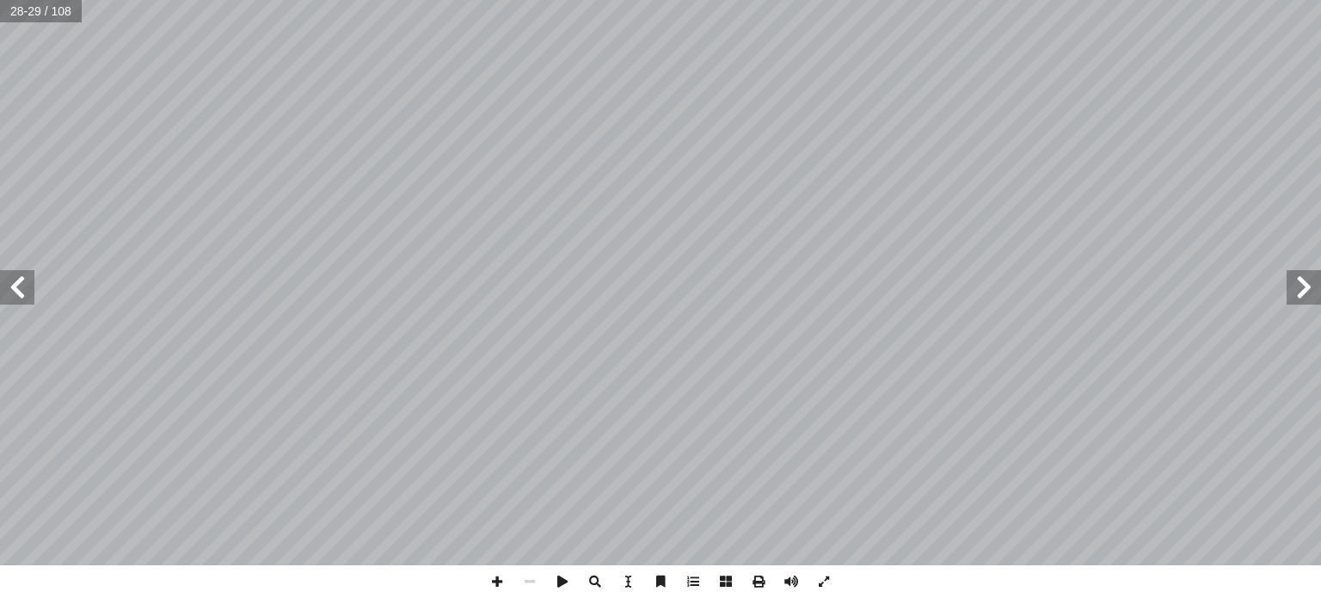
click at [17, 281] on span at bounding box center [17, 287] width 34 height 34
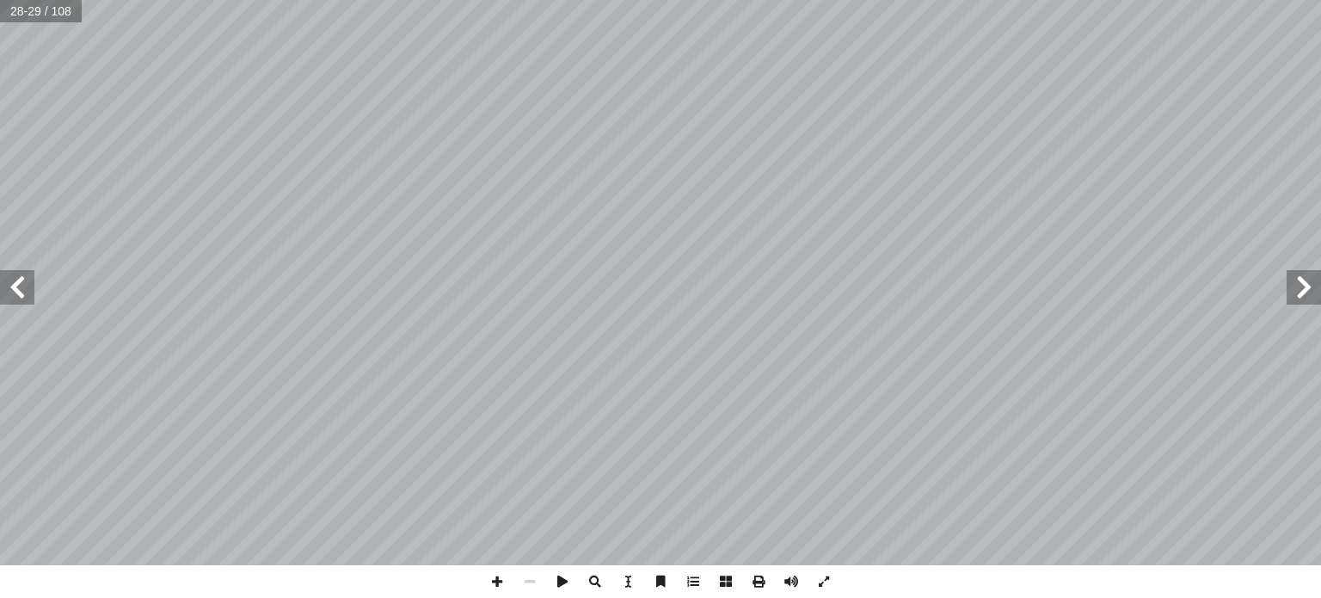
click at [17, 281] on span at bounding box center [17, 287] width 34 height 34
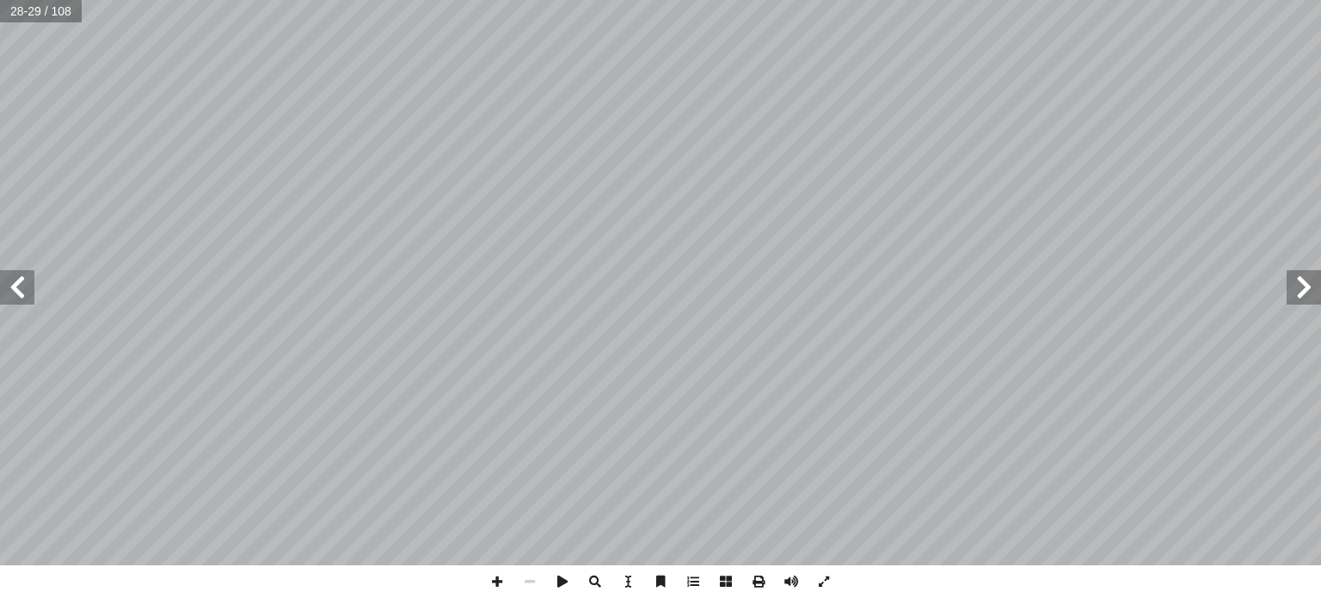
click at [17, 281] on span at bounding box center [17, 287] width 34 height 34
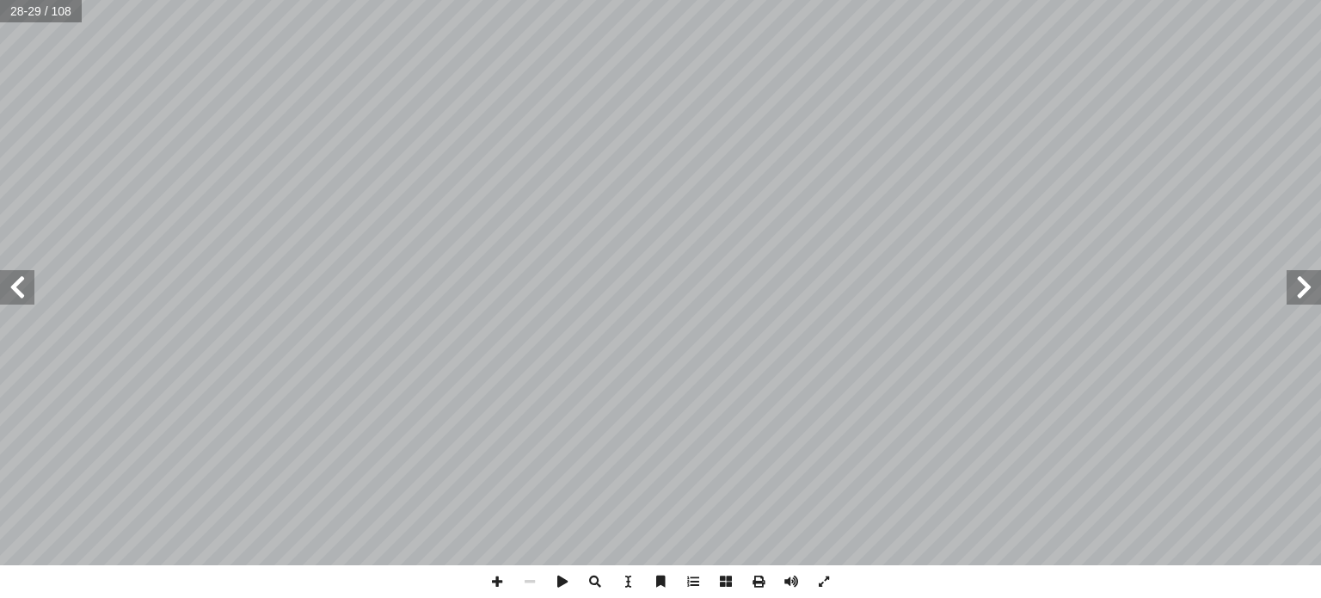
click at [17, 281] on span at bounding box center [17, 287] width 34 height 34
click at [1299, 281] on span at bounding box center [1304, 287] width 34 height 34
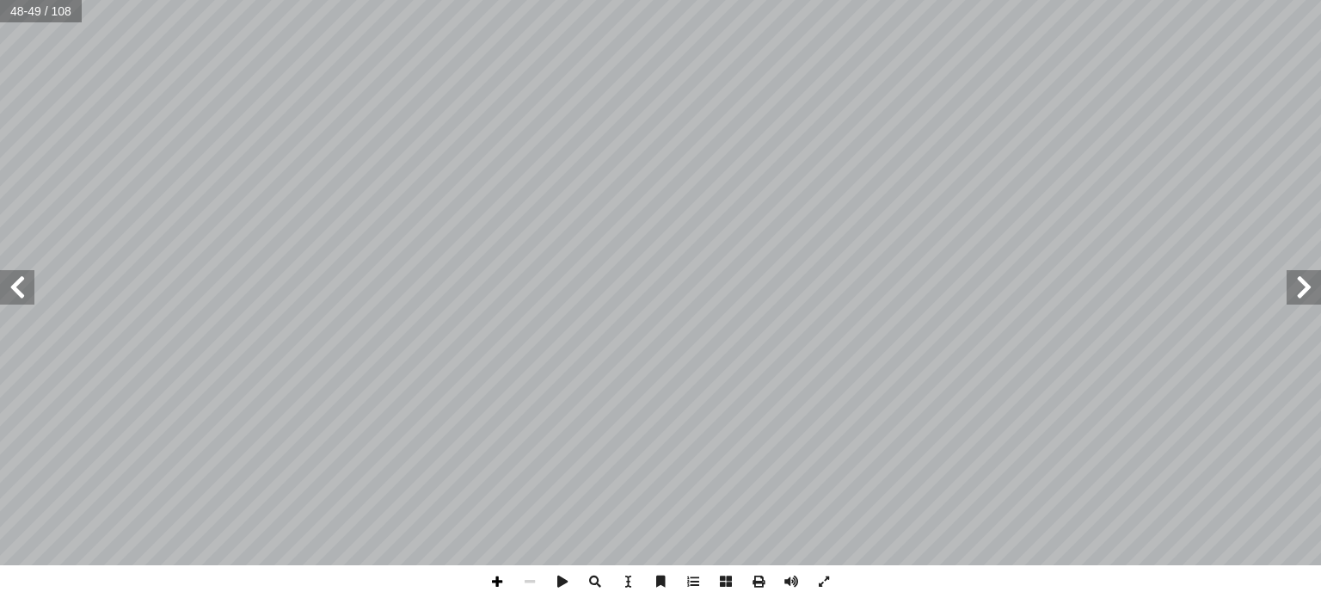
click at [498, 591] on span at bounding box center [497, 581] width 33 height 33
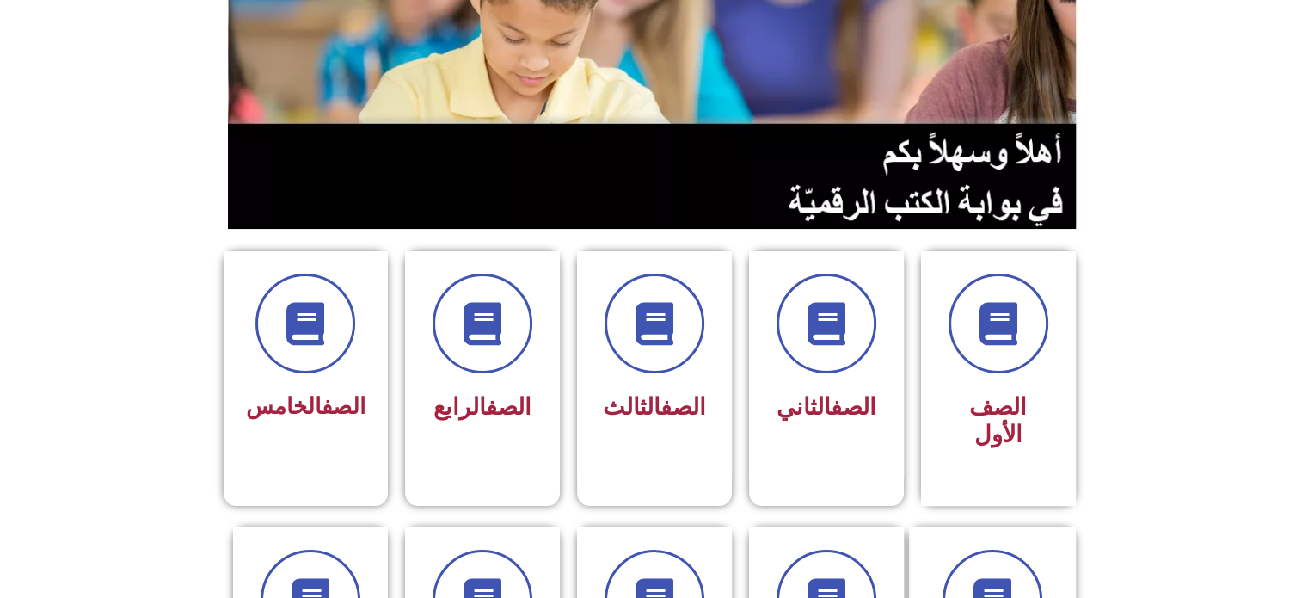
scroll to position [275, 0]
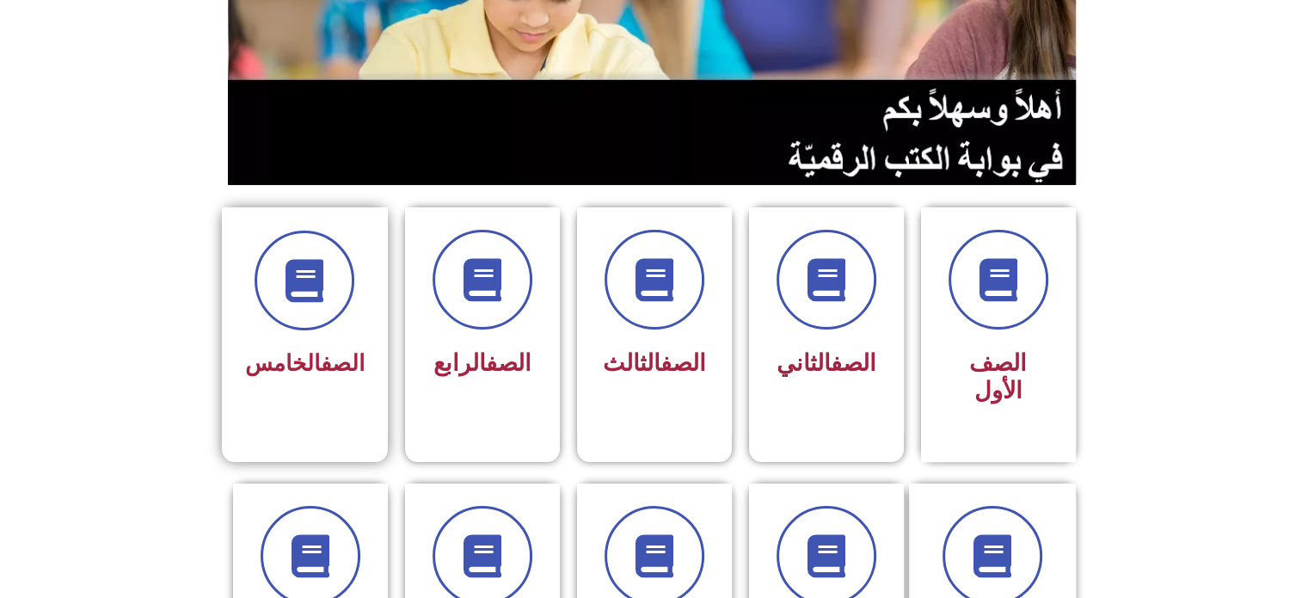
click at [277, 367] on span "الصف الخامس" at bounding box center [305, 363] width 120 height 26
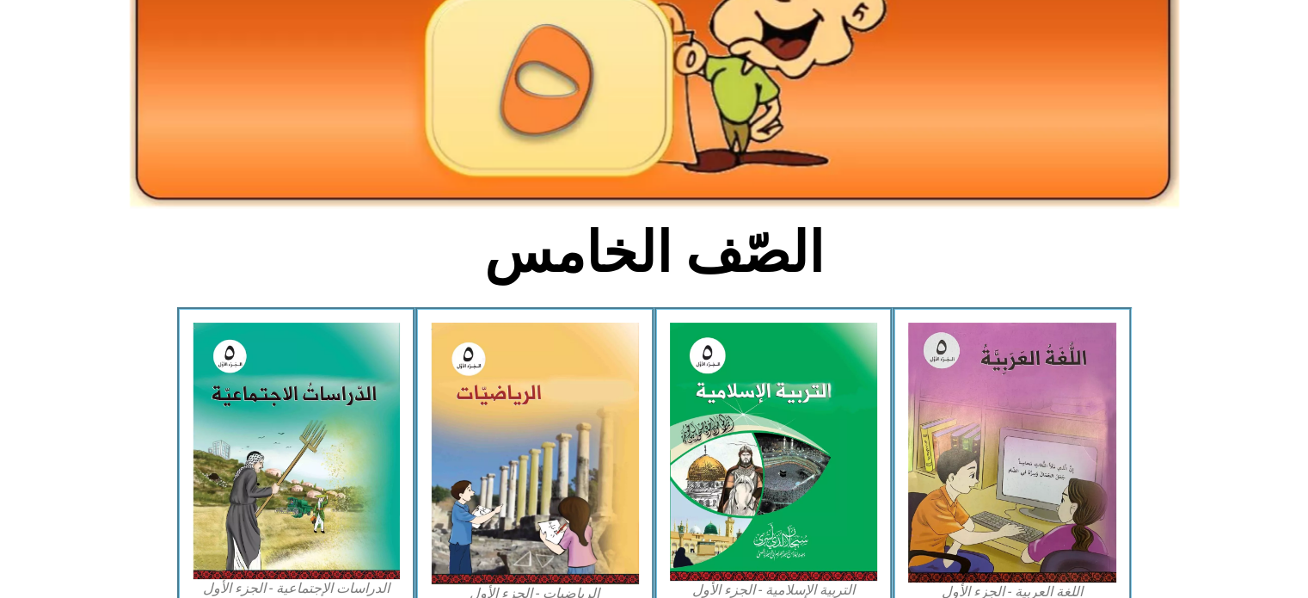
scroll to position [275, 0]
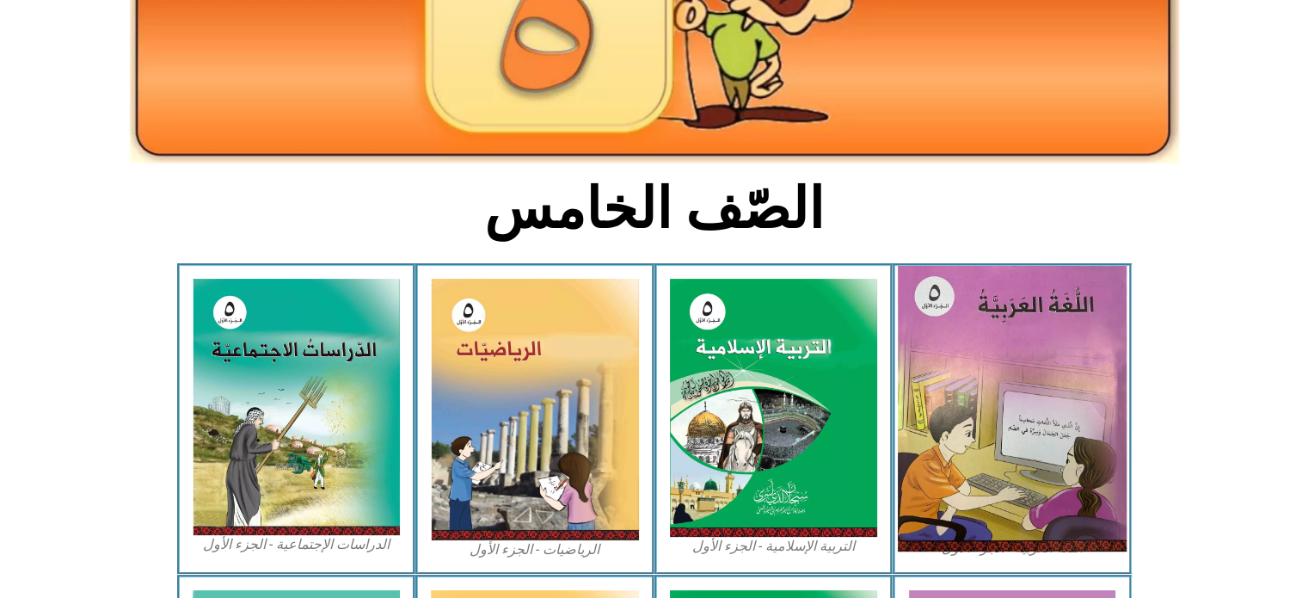
click at [1039, 338] on img at bounding box center [1012, 409] width 229 height 286
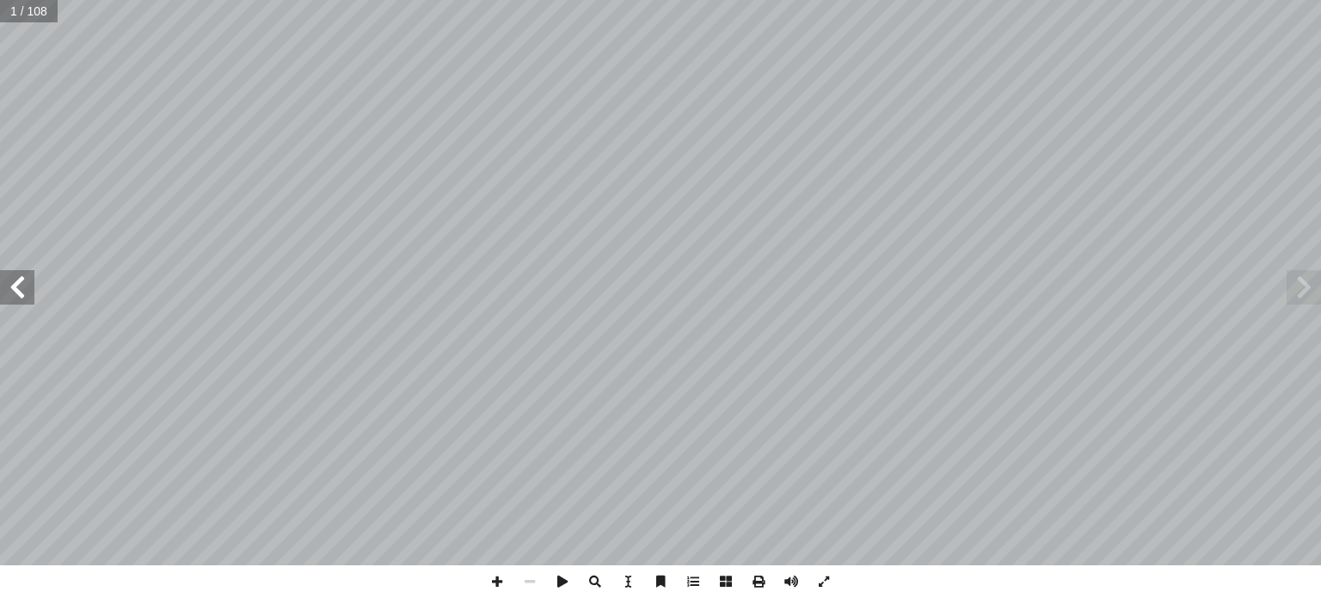
drag, startPoint x: 18, startPoint y: 302, endPoint x: 9, endPoint y: 291, distance: 14.6
click at [9, 291] on span at bounding box center [17, 287] width 34 height 34
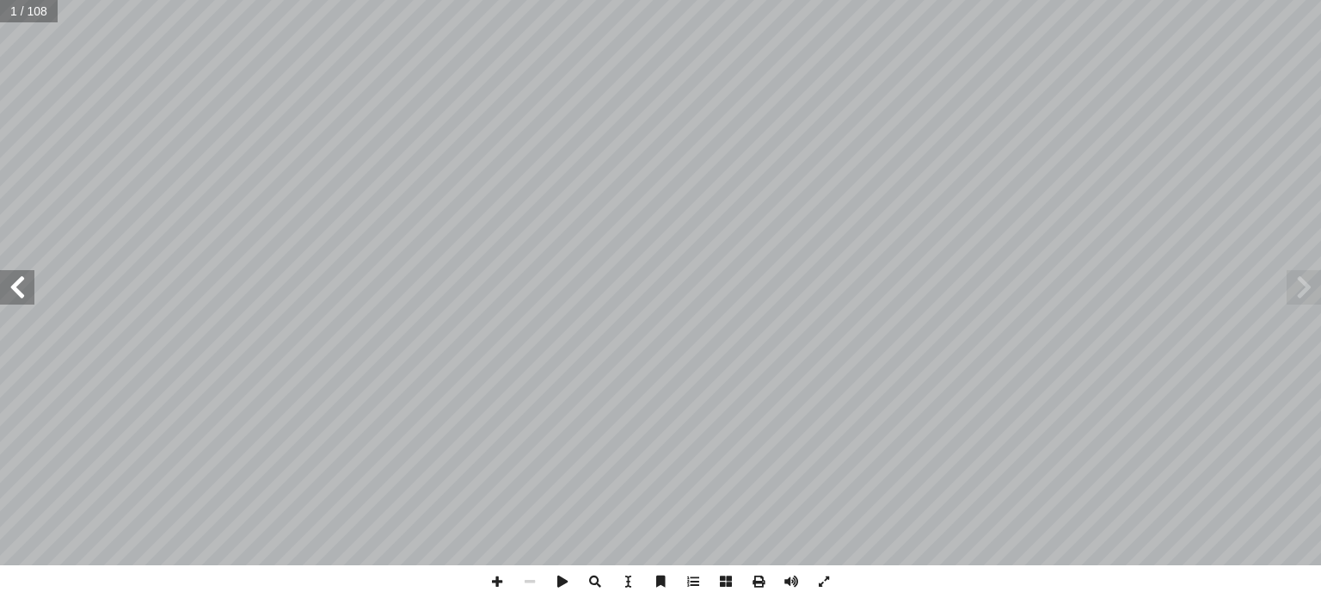
click at [9, 291] on span at bounding box center [17, 287] width 34 height 34
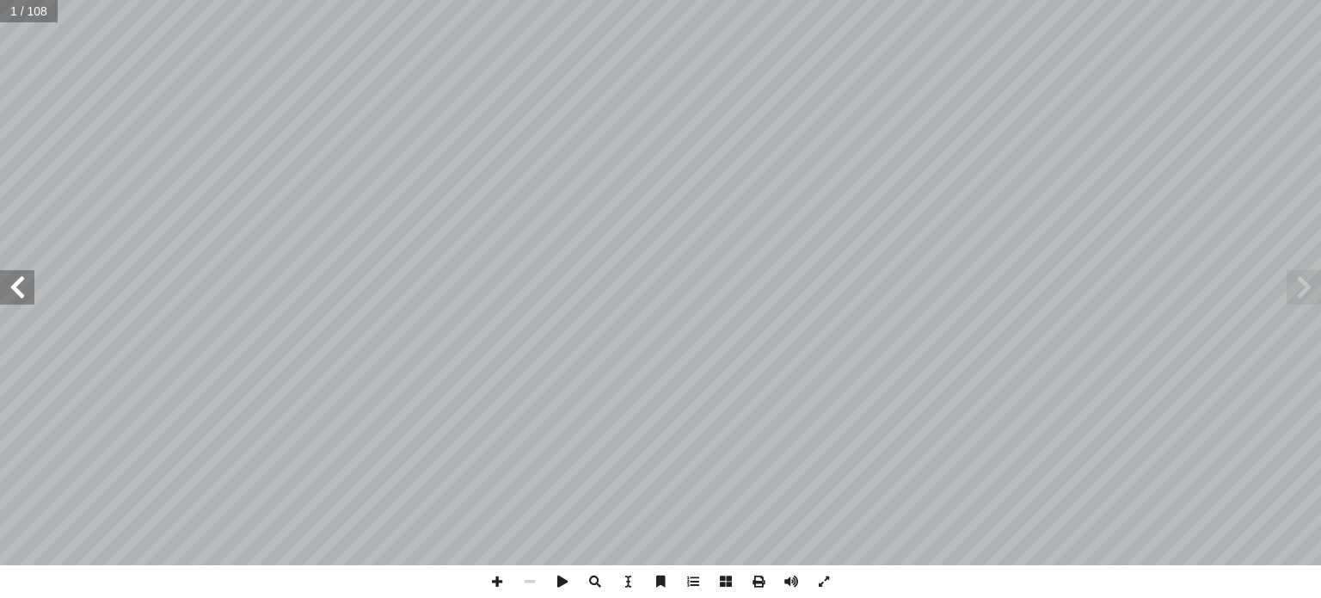
click at [9, 291] on span at bounding box center [17, 287] width 34 height 34
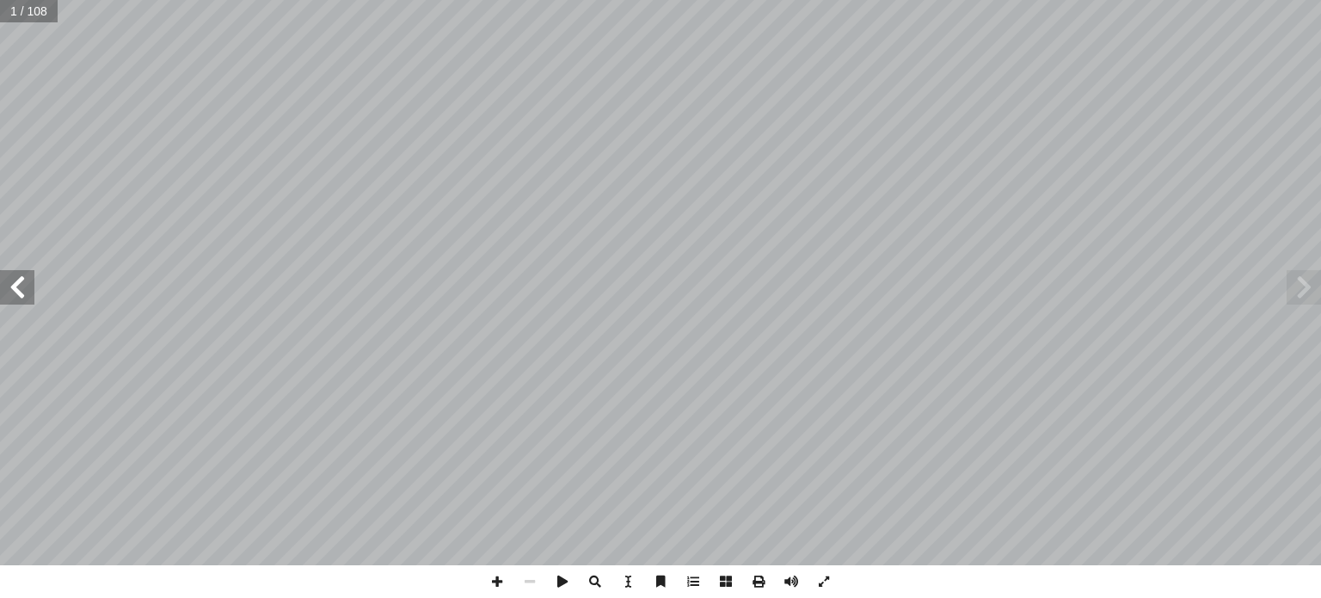
click at [9, 291] on span at bounding box center [17, 287] width 34 height 34
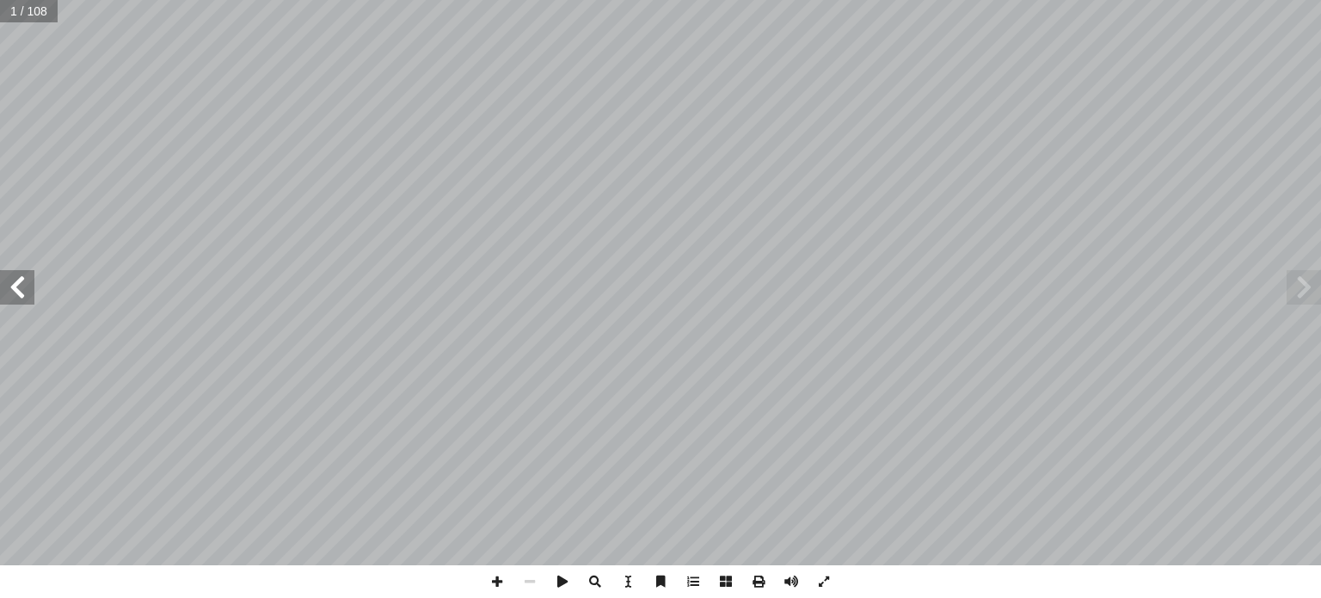
click at [9, 291] on span at bounding box center [17, 287] width 34 height 34
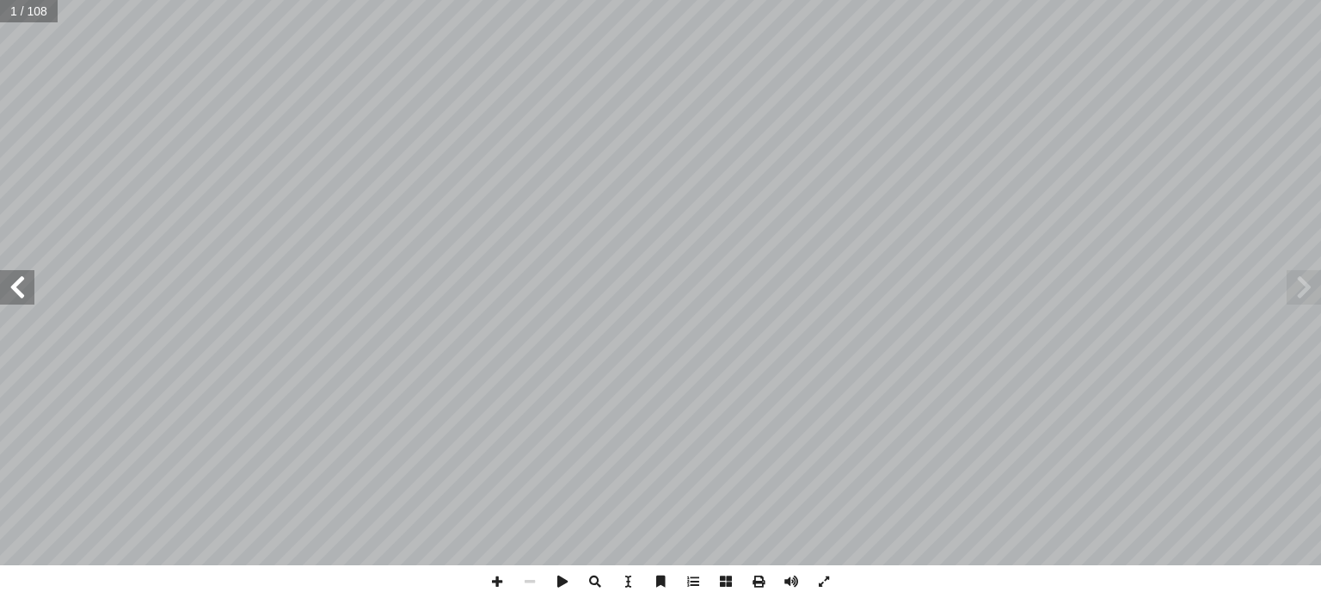
click at [9, 291] on span at bounding box center [17, 287] width 34 height 34
click at [11, 292] on span at bounding box center [17, 287] width 34 height 34
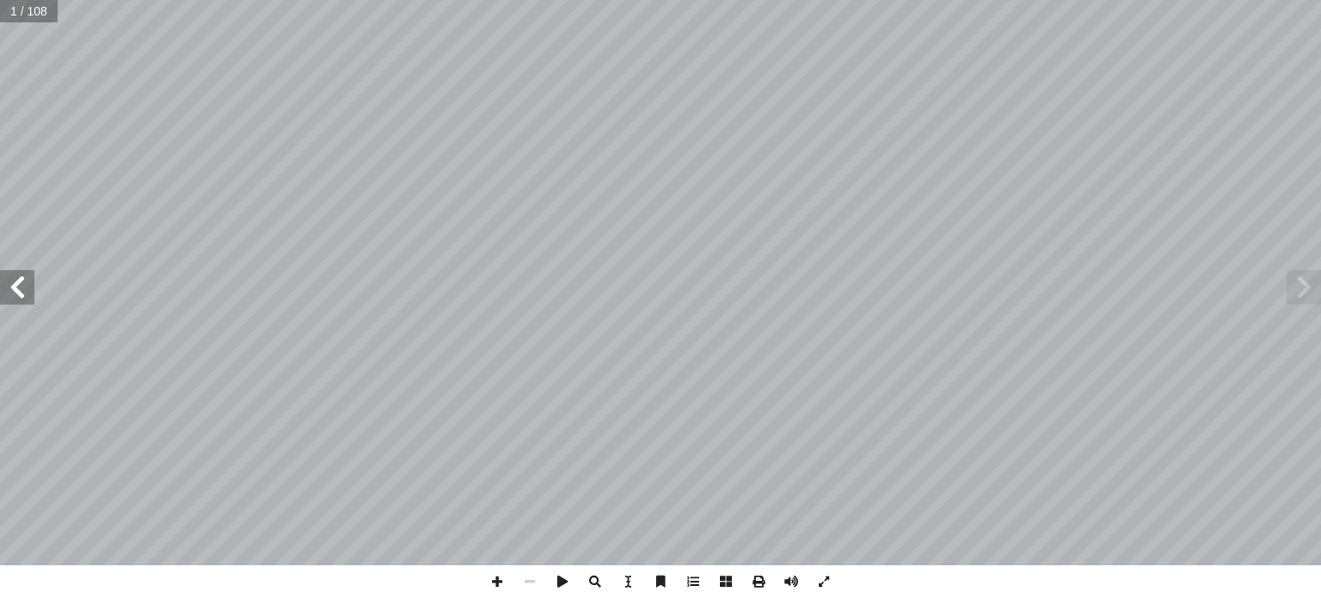
click at [11, 292] on span at bounding box center [17, 287] width 34 height 34
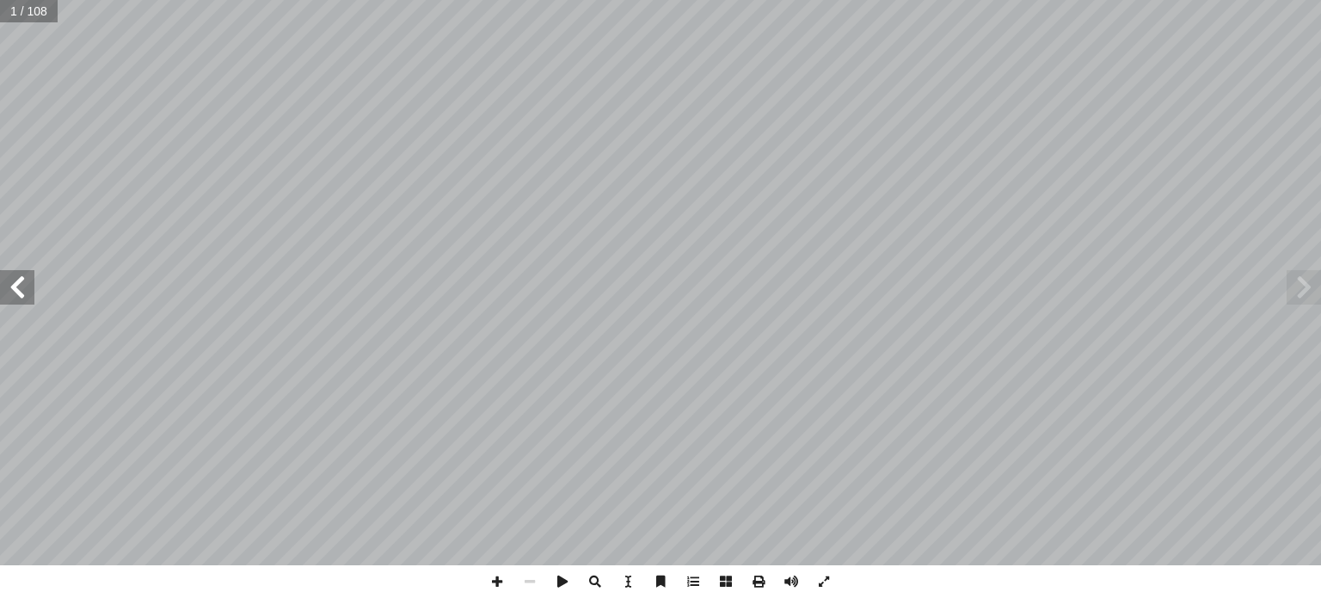
click at [11, 292] on span at bounding box center [17, 287] width 34 height 34
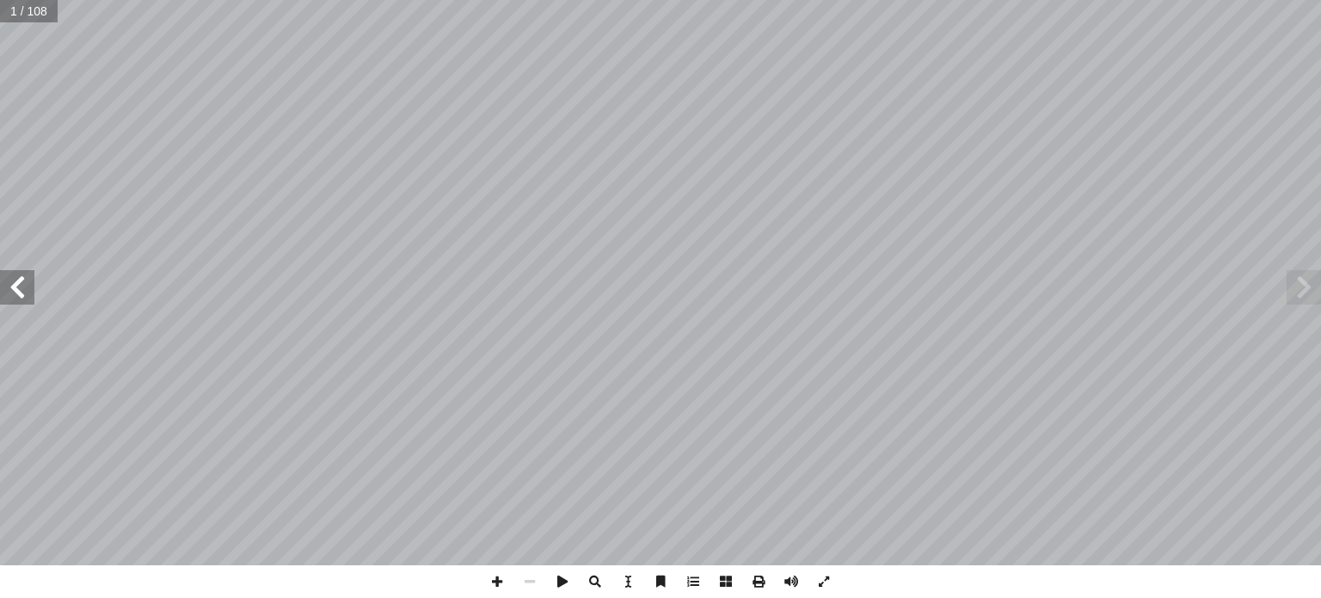
click at [11, 292] on span at bounding box center [17, 287] width 34 height 34
click at [1310, 295] on span at bounding box center [1304, 287] width 34 height 34
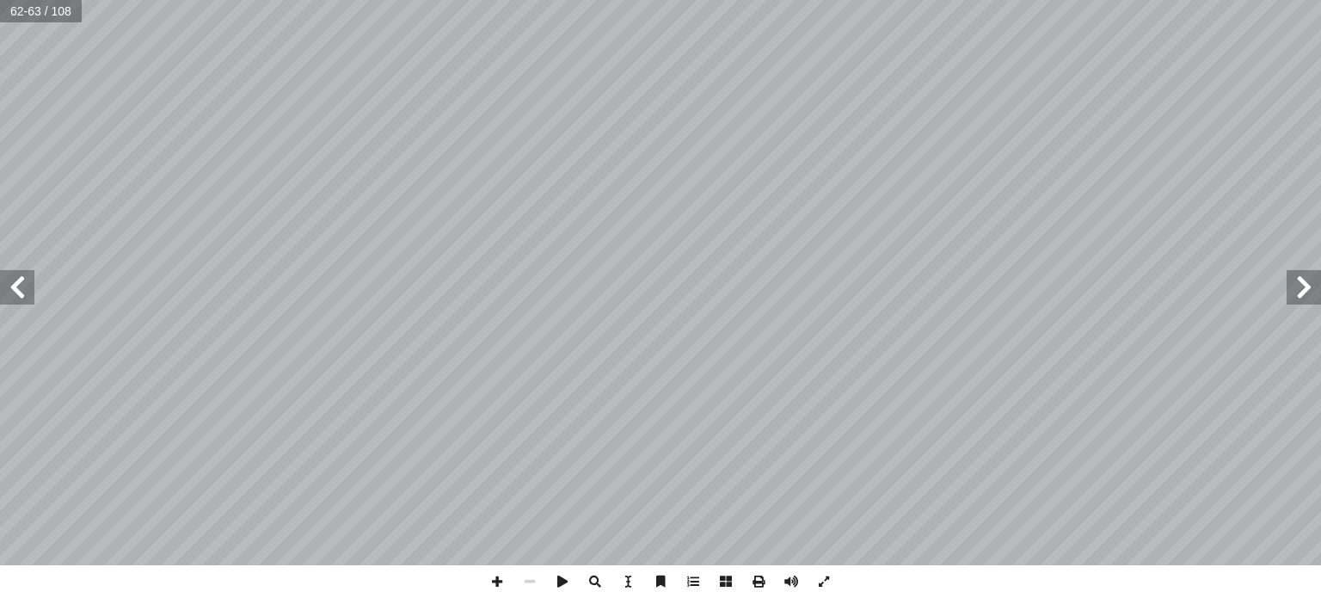
click at [1310, 295] on span at bounding box center [1304, 287] width 34 height 34
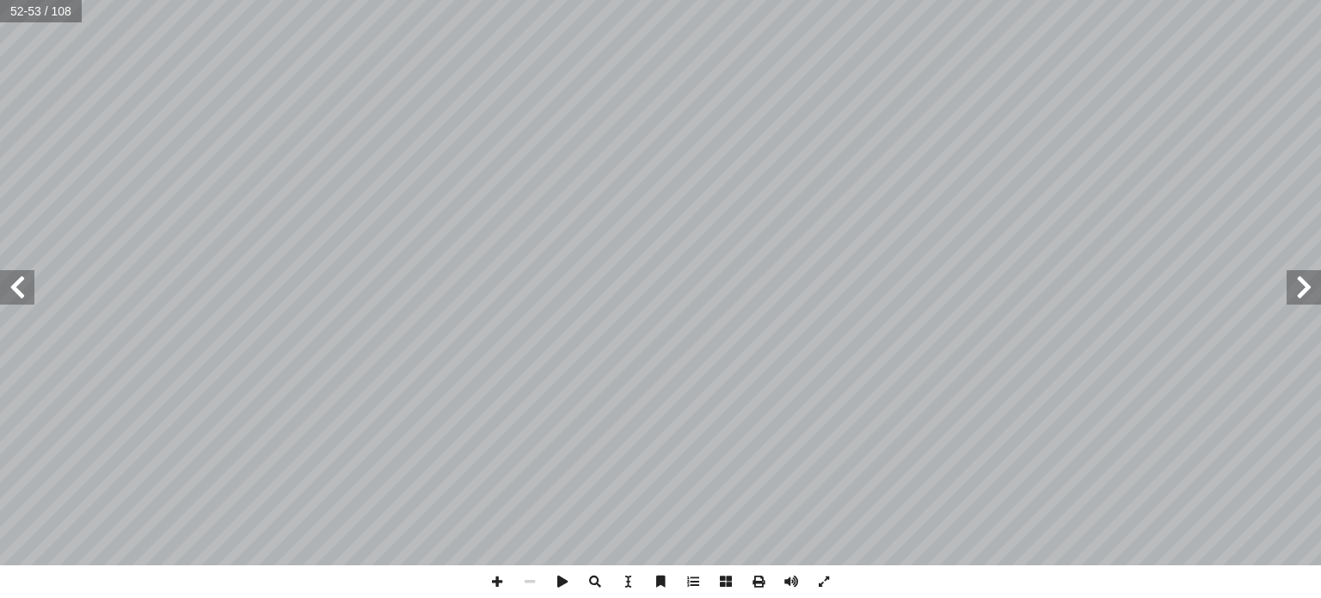
click at [1310, 295] on span at bounding box center [1304, 287] width 34 height 34
click at [9, 294] on span at bounding box center [17, 287] width 34 height 34
click at [11, 293] on span at bounding box center [17, 287] width 34 height 34
click at [499, 584] on span at bounding box center [497, 581] width 33 height 33
